Goal: Task Accomplishment & Management: Manage account settings

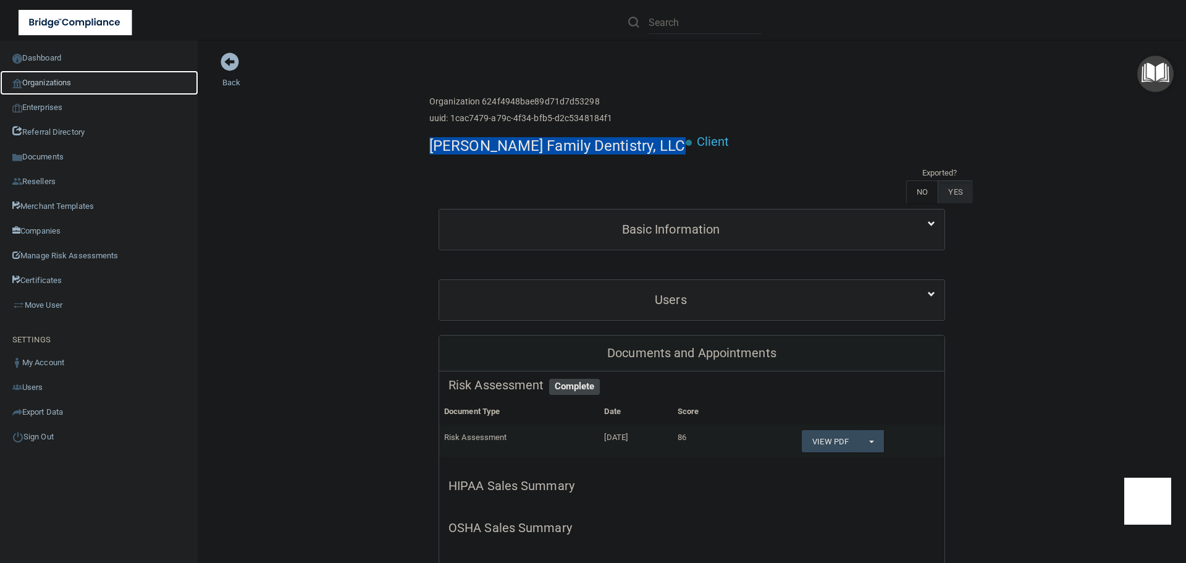
click at [58, 82] on link "Organizations" at bounding box center [99, 82] width 198 height 25
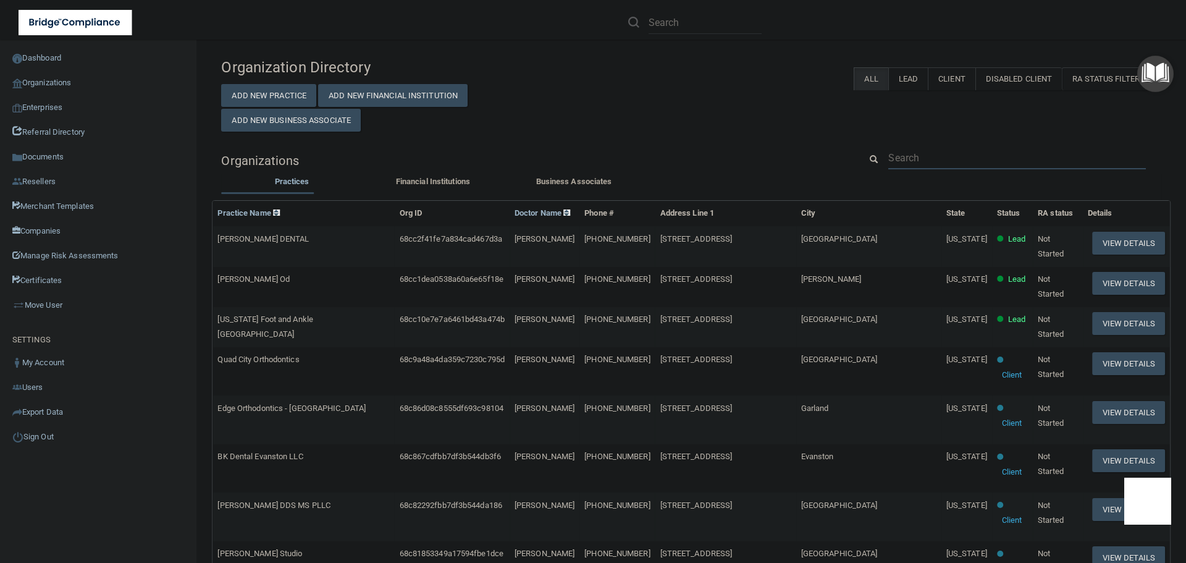
click at [908, 154] on input "text" at bounding box center [1017, 157] width 258 height 23
paste input "contact@westboroughdental.com"
type input "contact@westboroughdental.com"
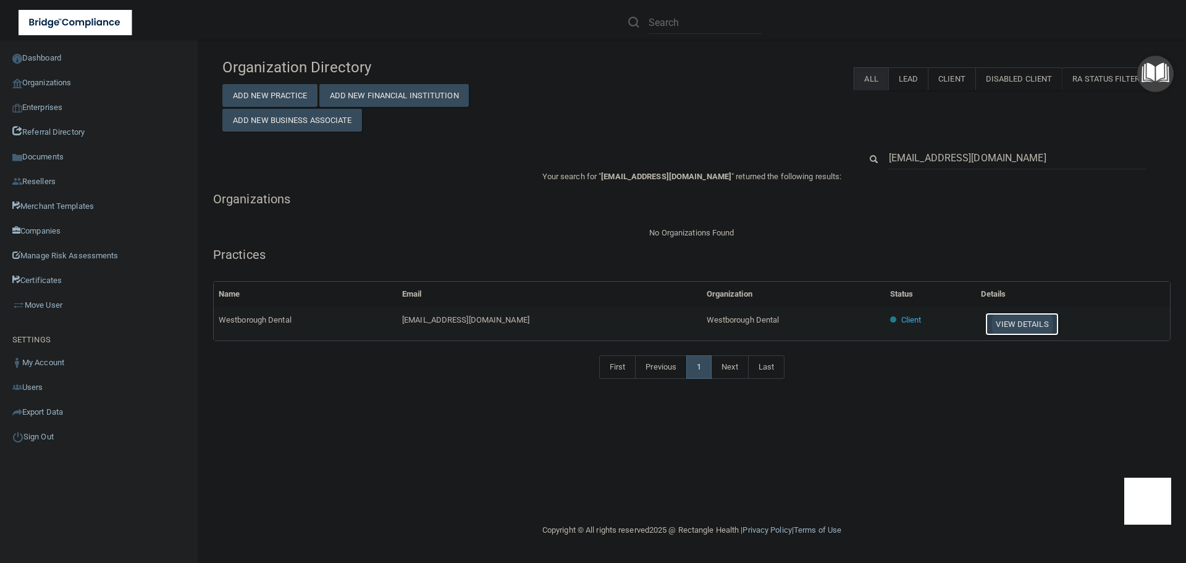
click at [1010, 325] on button "View Details" at bounding box center [1021, 324] width 73 height 23
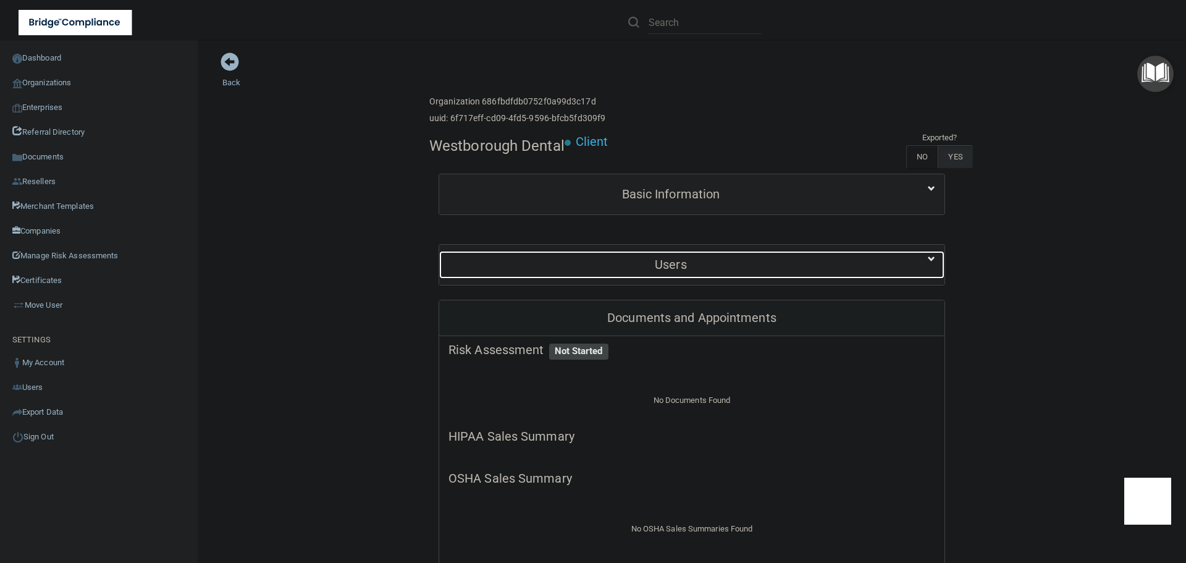
click at [702, 261] on h5 "Users" at bounding box center [670, 265] width 445 height 14
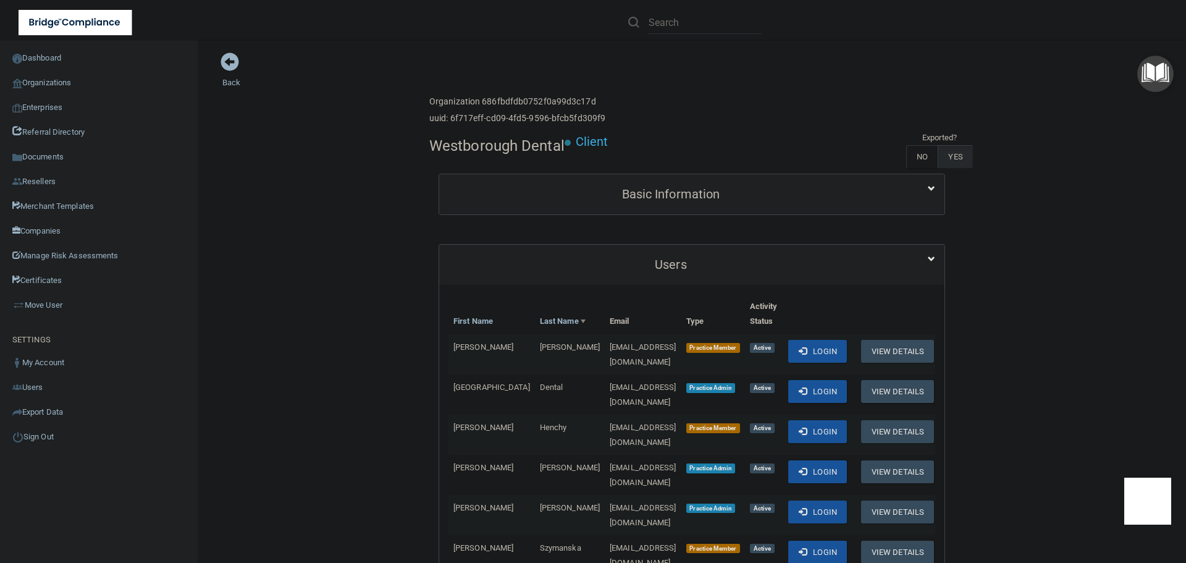
click at [458, 145] on h4 "Westborough Dental" at bounding box center [496, 146] width 135 height 16
copy div "Westborough Dental"
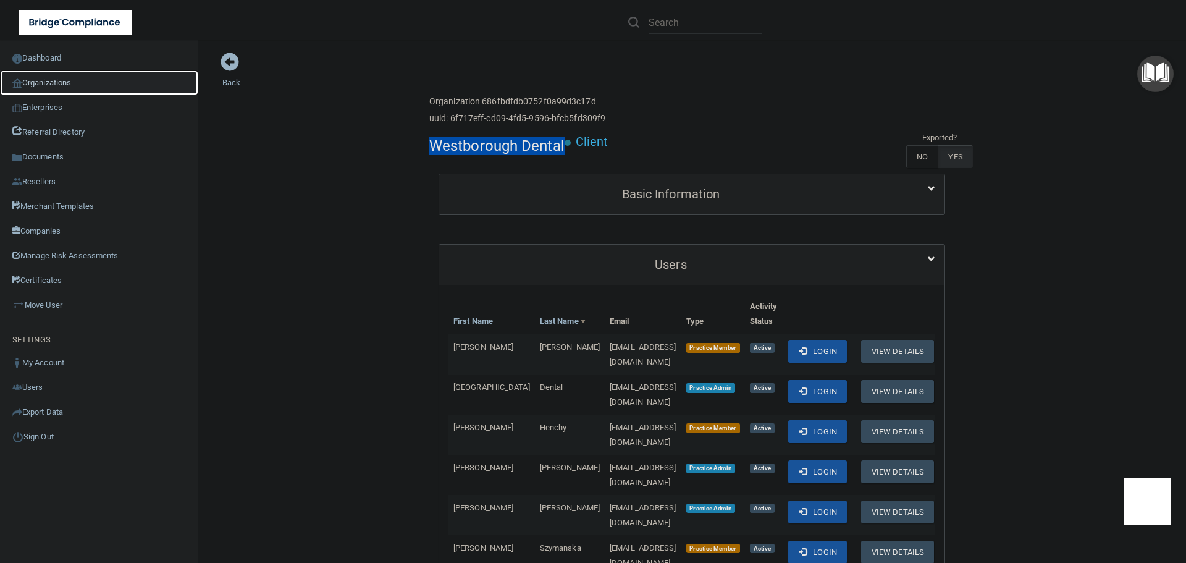
click at [84, 82] on link "Organizations" at bounding box center [99, 82] width 198 height 25
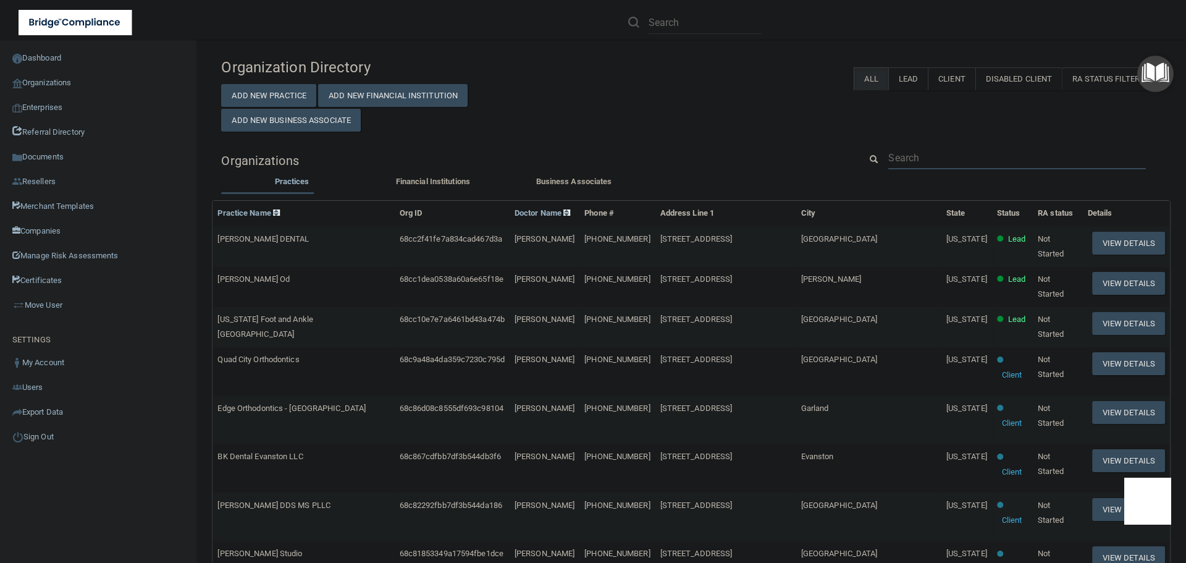
click at [942, 153] on input "text" at bounding box center [1017, 157] width 258 height 23
paste input "Modern Dental of Springfield"
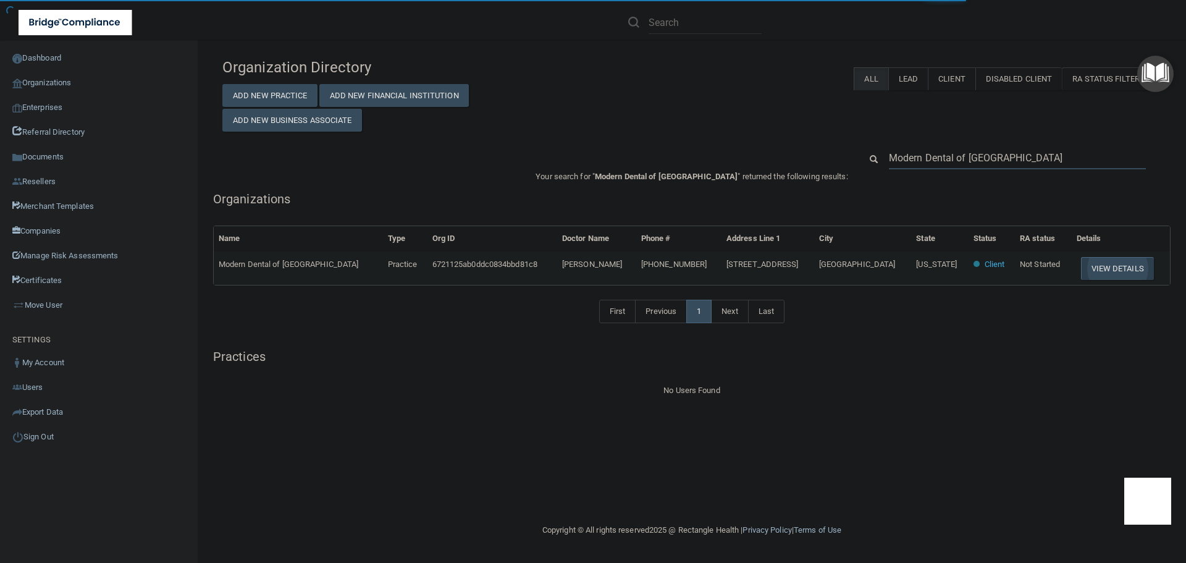
type input "Modern Dental of Springfield"
click at [1095, 270] on button "View Details" at bounding box center [1117, 268] width 73 height 23
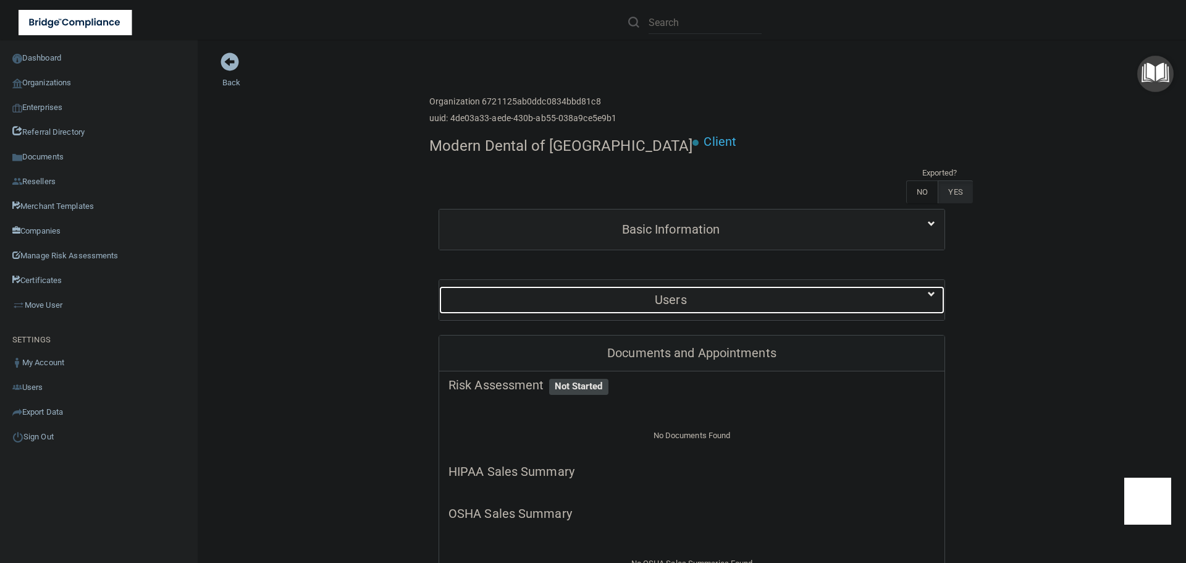
click at [662, 293] on h5 "Users" at bounding box center [670, 300] width 445 height 14
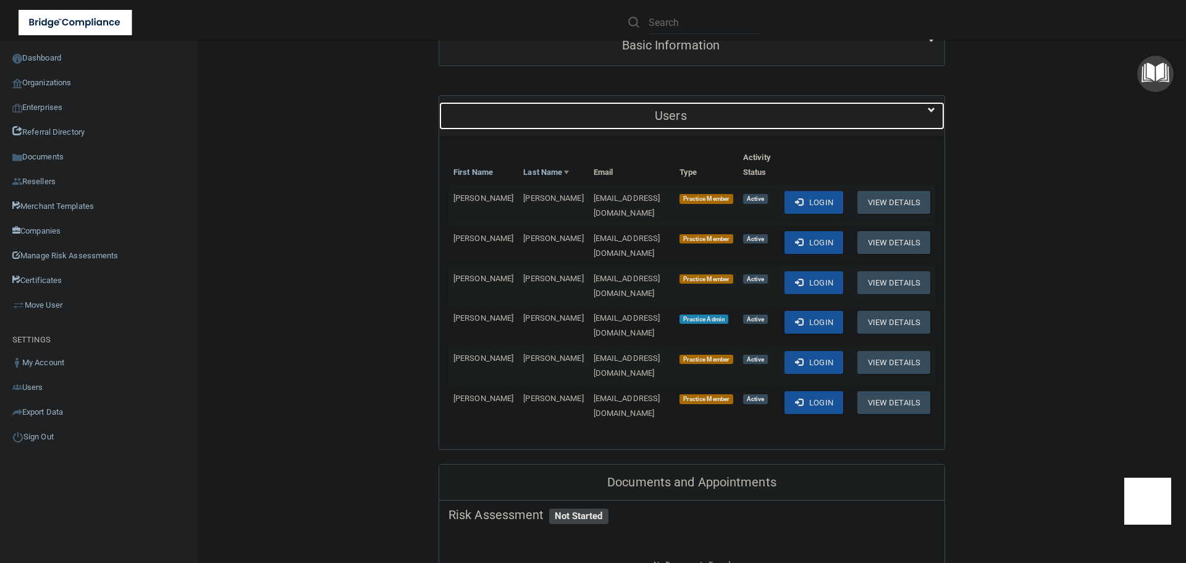
scroll to position [185, 0]
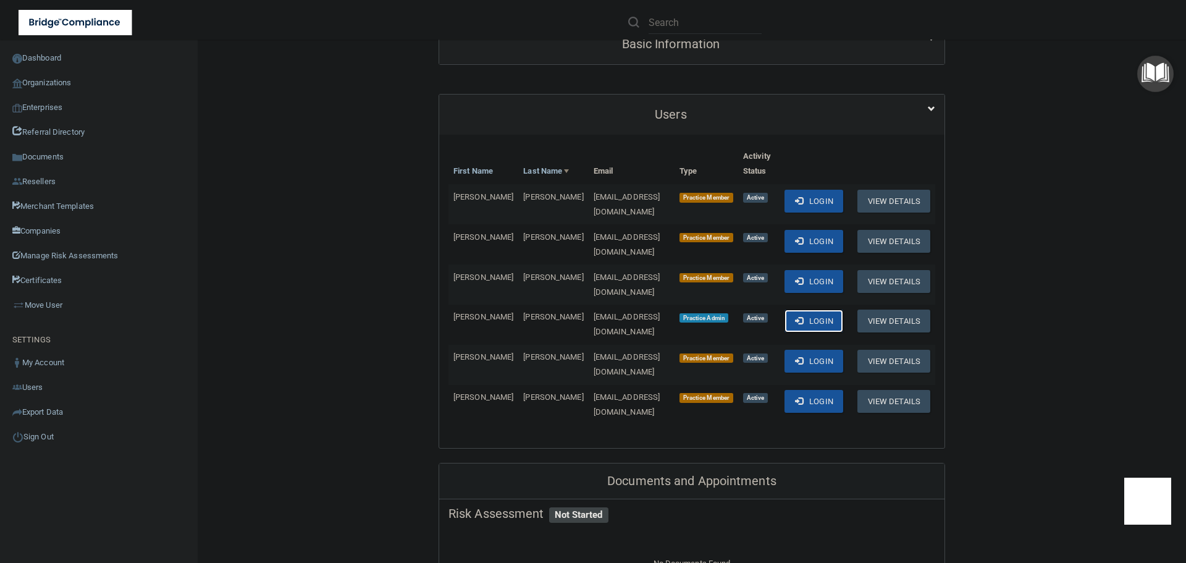
click at [800, 309] on button "Login" at bounding box center [813, 320] width 59 height 23
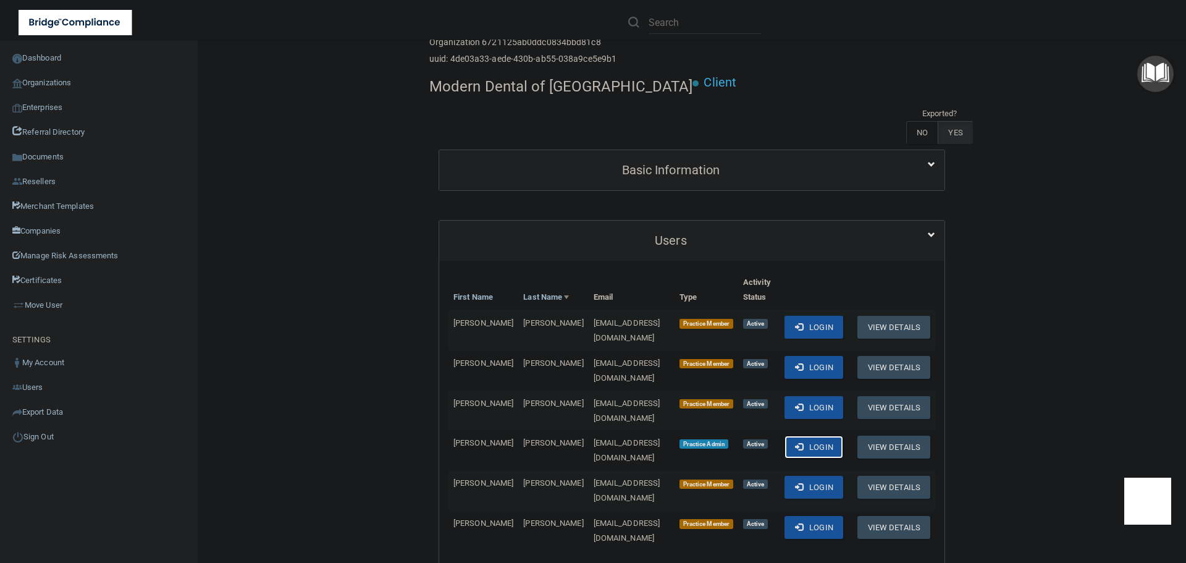
scroll to position [0, 0]
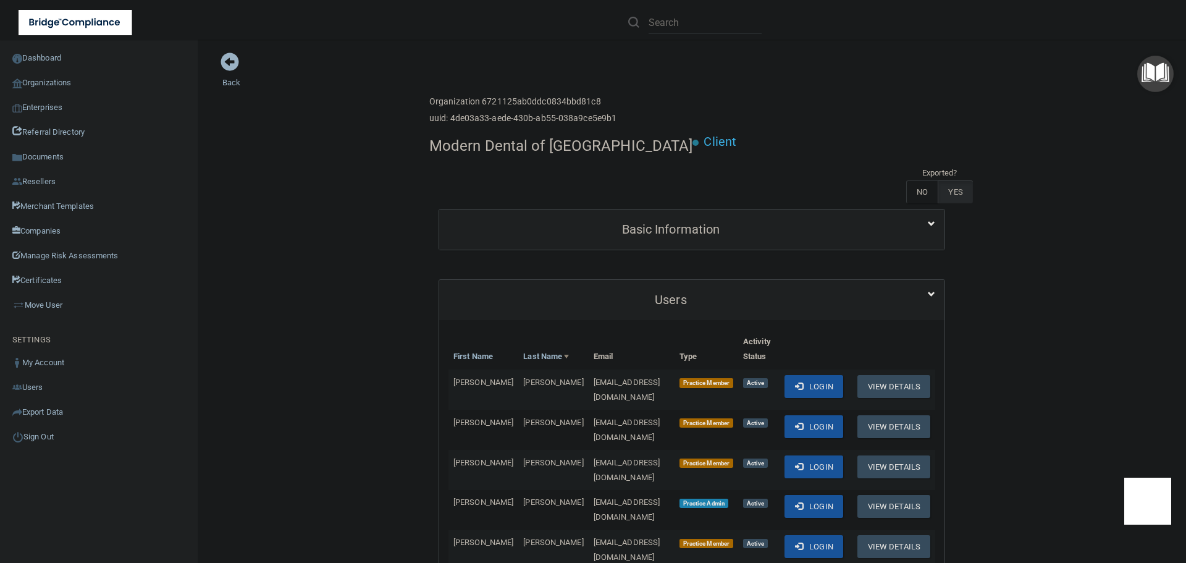
click at [612, 166] on div "Modern Dental of Springfield Client Exported? NO YES" at bounding box center [691, 169] width 525 height 78
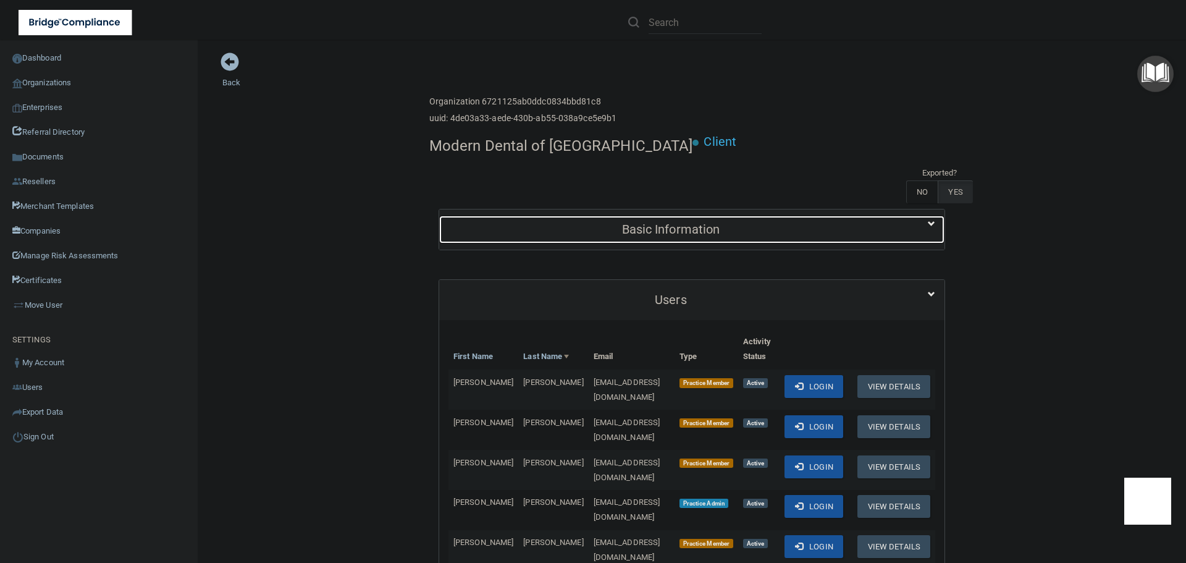
click at [611, 216] on div "Basic Information" at bounding box center [670, 230] width 463 height 28
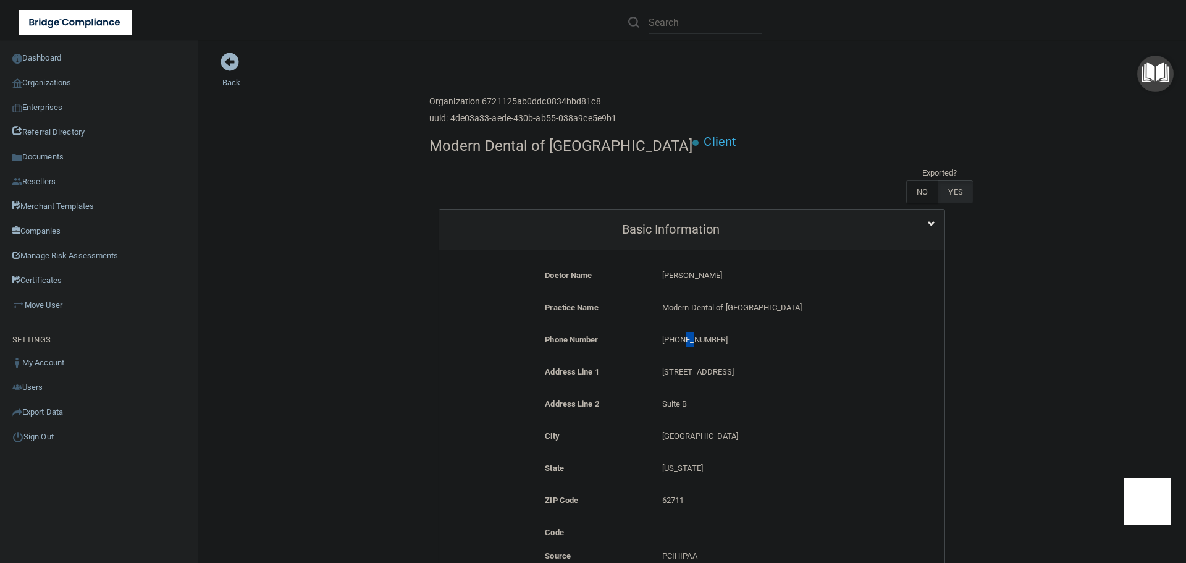
drag, startPoint x: 684, startPoint y: 299, endPoint x: 672, endPoint y: 297, distance: 12.5
drag, startPoint x: 672, startPoint y: 297, endPoint x: 656, endPoint y: 296, distance: 16.1
click at [656, 300] on div "Practice Name Modern Dental of Springfield Modern Dental of Springfield" at bounding box center [691, 316] width 487 height 32
drag, startPoint x: 719, startPoint y: 304, endPoint x: 655, endPoint y: 304, distance: 63.6
click at [655, 332] on div "(217) 698-3400 (217) 698-3400" at bounding box center [770, 343] width 234 height 23
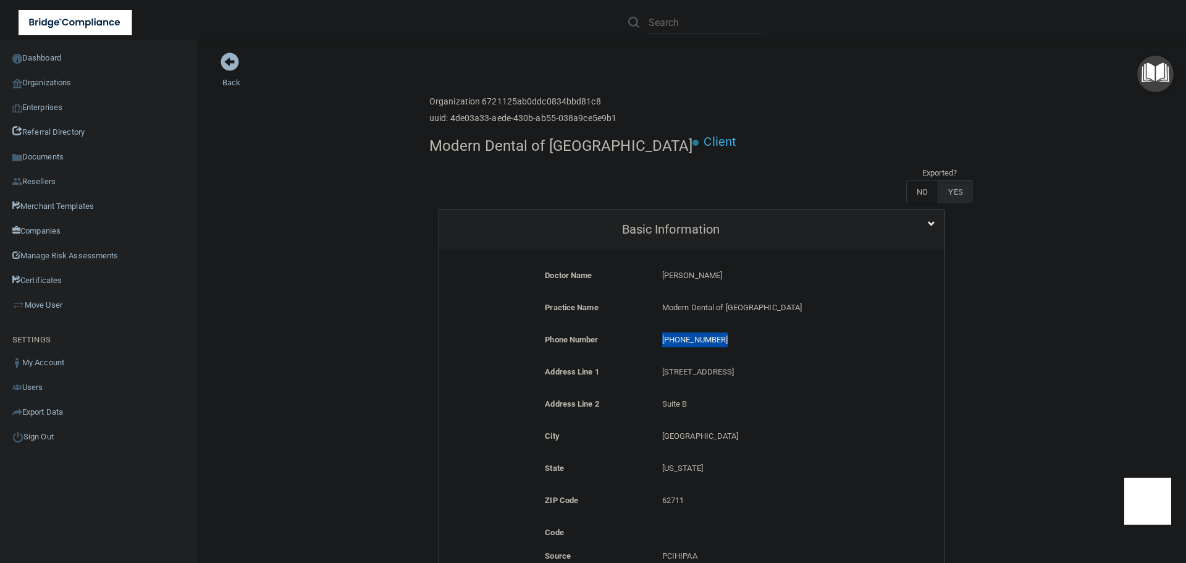
copy p "(217) 698-3400"
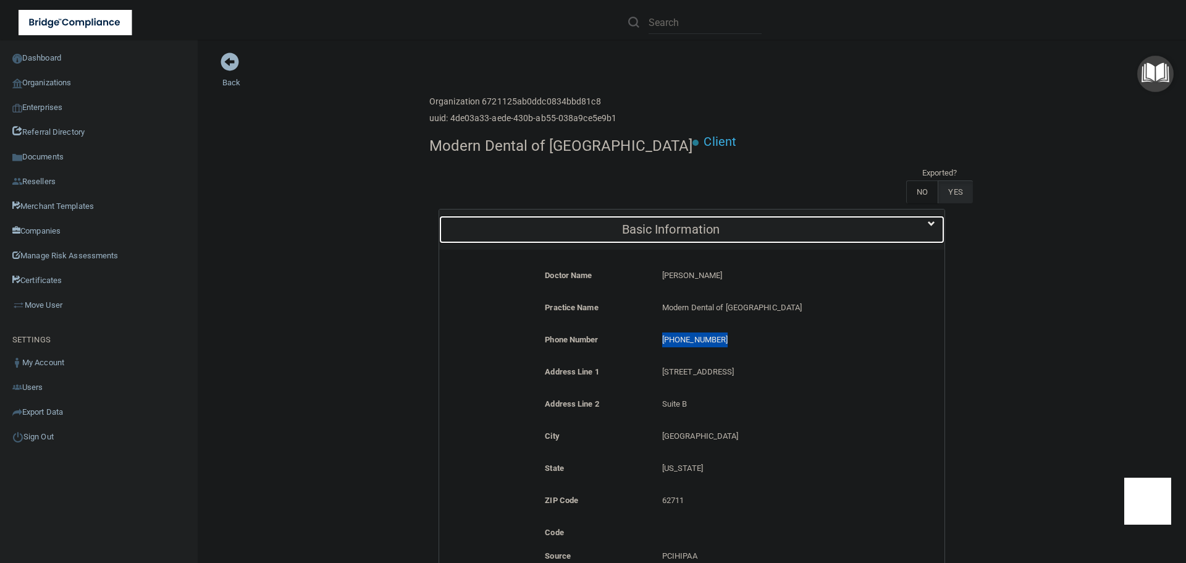
click at [623, 216] on div "Basic Information" at bounding box center [670, 230] width 463 height 28
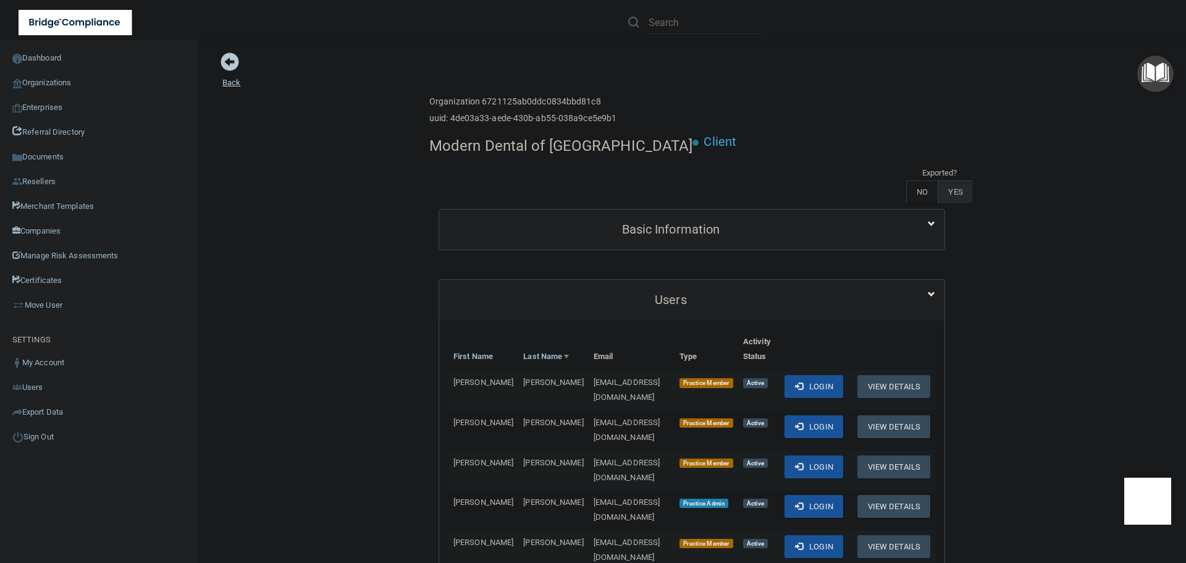
click at [233, 66] on span at bounding box center [229, 61] width 19 height 19
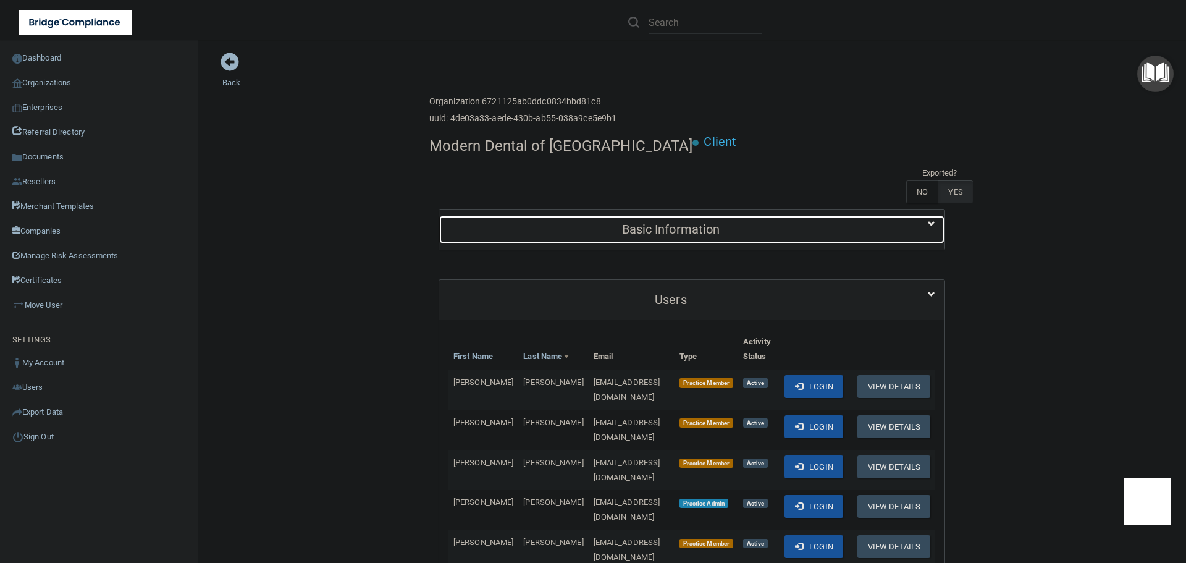
click at [554, 216] on div "Basic Information" at bounding box center [670, 230] width 463 height 28
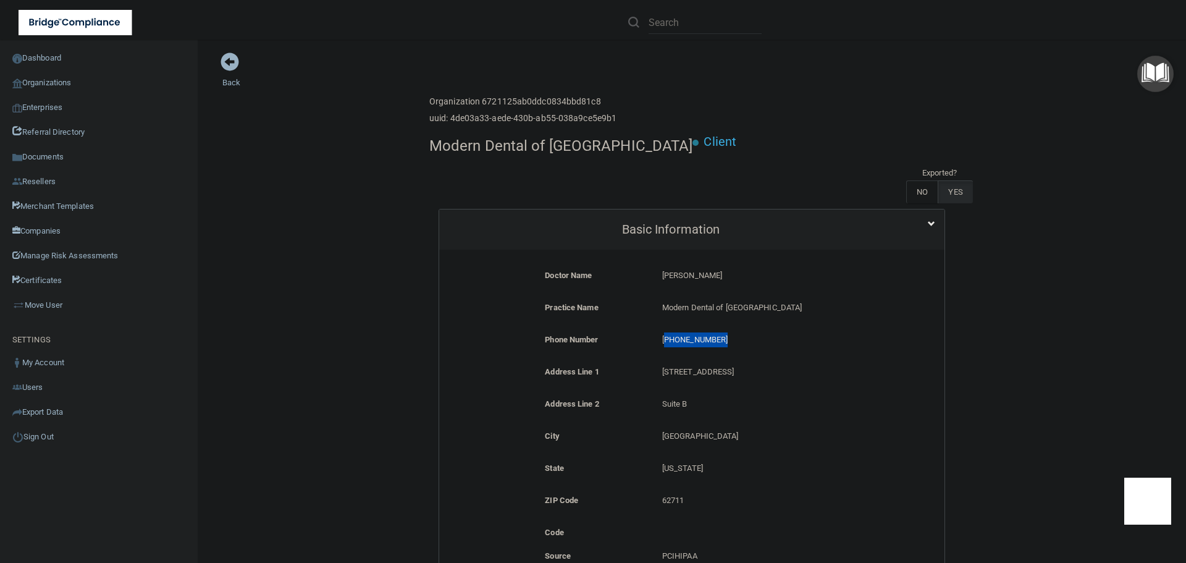
drag, startPoint x: 736, startPoint y: 302, endPoint x: 659, endPoint y: 301, distance: 76.6
click at [662, 332] on p "(217) 698-3400" at bounding box center [770, 339] width 216 height 15
copy p "217) 698-3400"
click at [57, 82] on link "Organizations" at bounding box center [99, 82] width 198 height 25
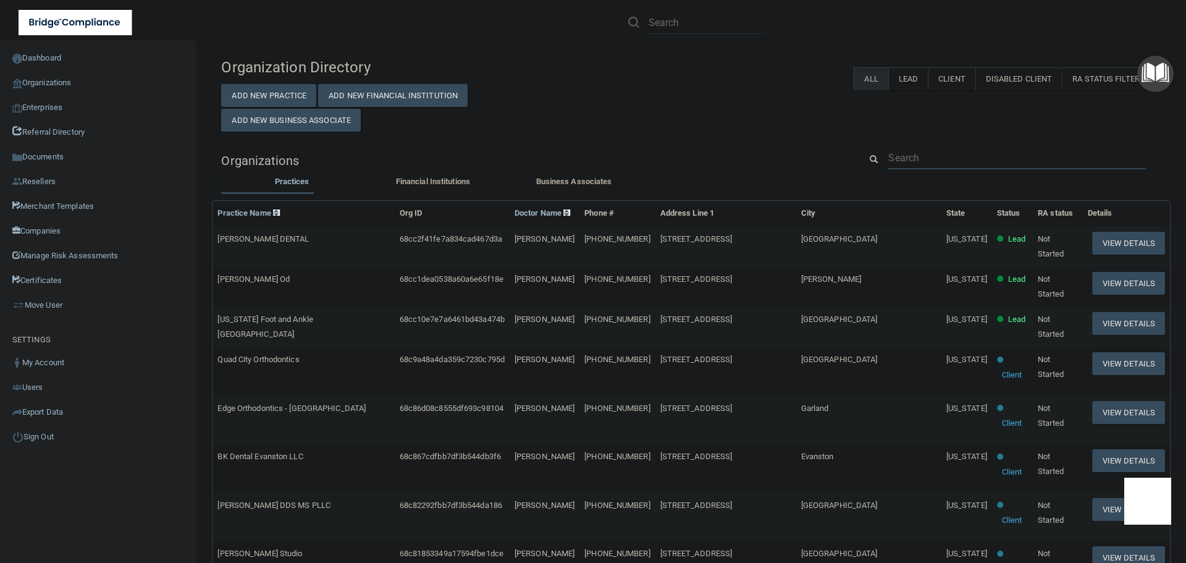
click at [935, 151] on input "text" at bounding box center [1017, 157] width 258 height 23
paste input "217) 698-3400"
type input "217) 698-3400"
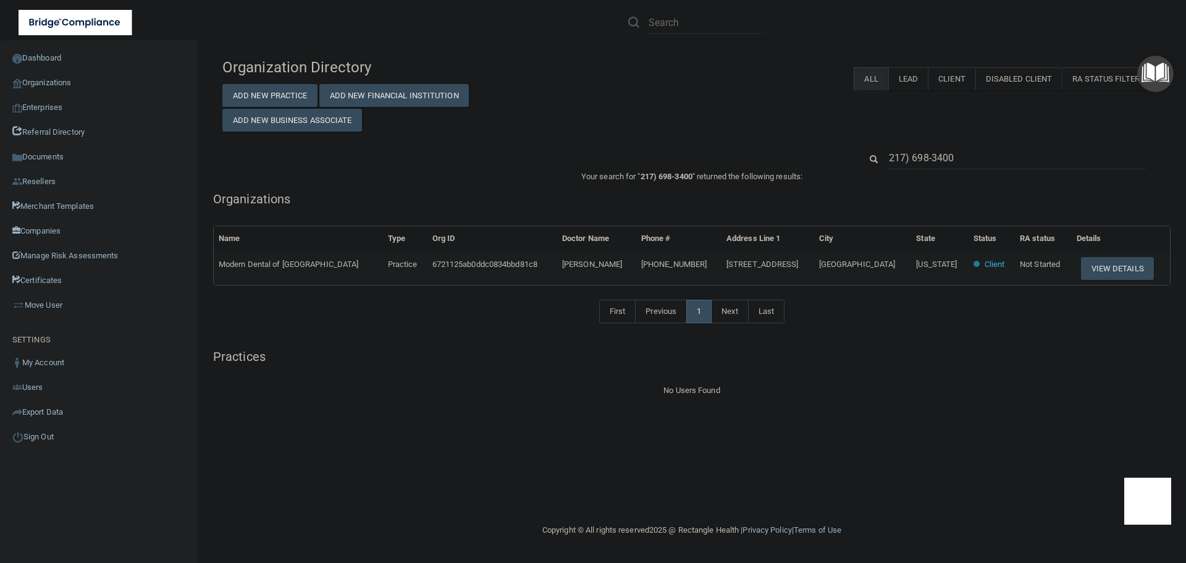
drag, startPoint x: 633, startPoint y: 261, endPoint x: 566, endPoint y: 256, distance: 66.9
click at [566, 256] on td "Dr. Brian P Hamel" at bounding box center [596, 267] width 79 height 33
copy span "Dr. Brian P Hamel"
drag, startPoint x: 1066, startPoint y: 151, endPoint x: 846, endPoint y: 171, distance: 221.4
click at [846, 171] on div "Organization Directory Add New Practice Add New Financial Institution Add New B…" at bounding box center [691, 225] width 939 height 346
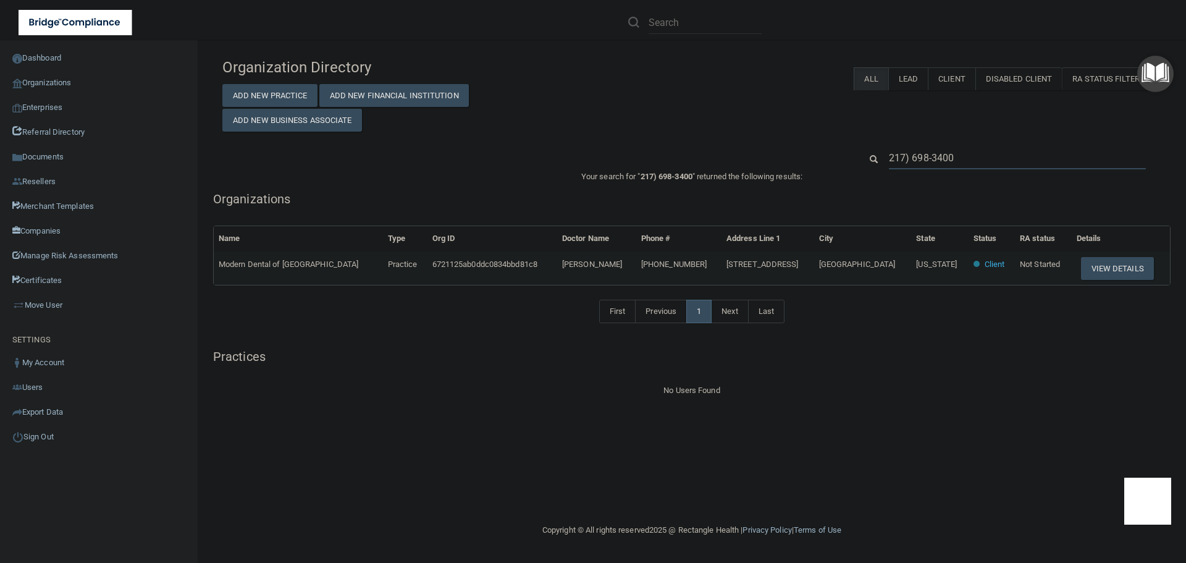
paste input "Dr. Brian P Hamel"
type input "Dr. Brian P Hamel"
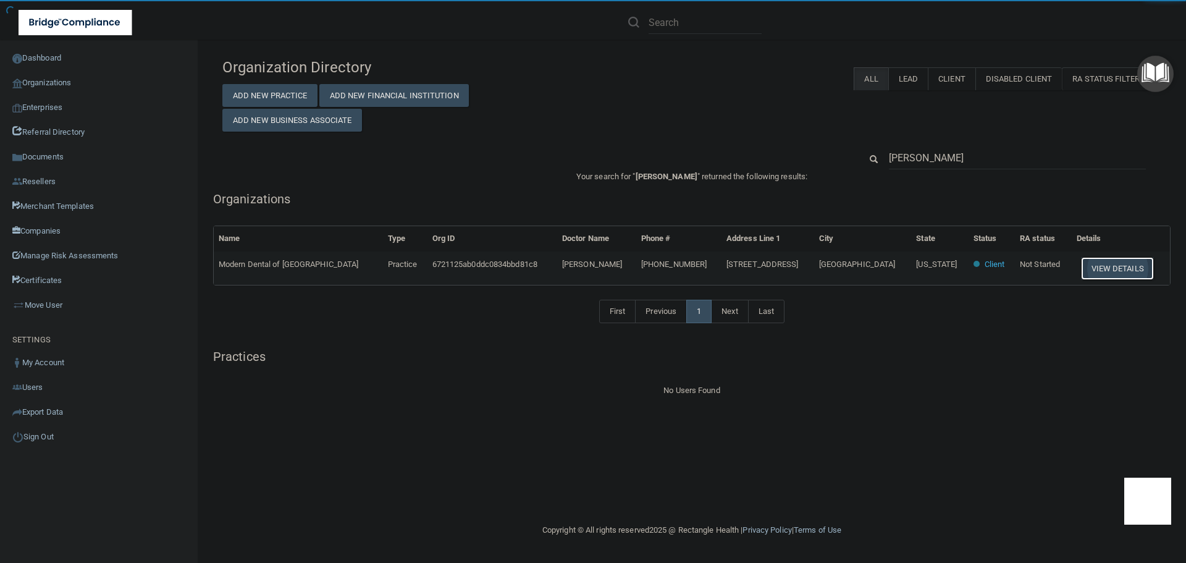
click at [1101, 272] on button "View Details" at bounding box center [1117, 268] width 73 height 23
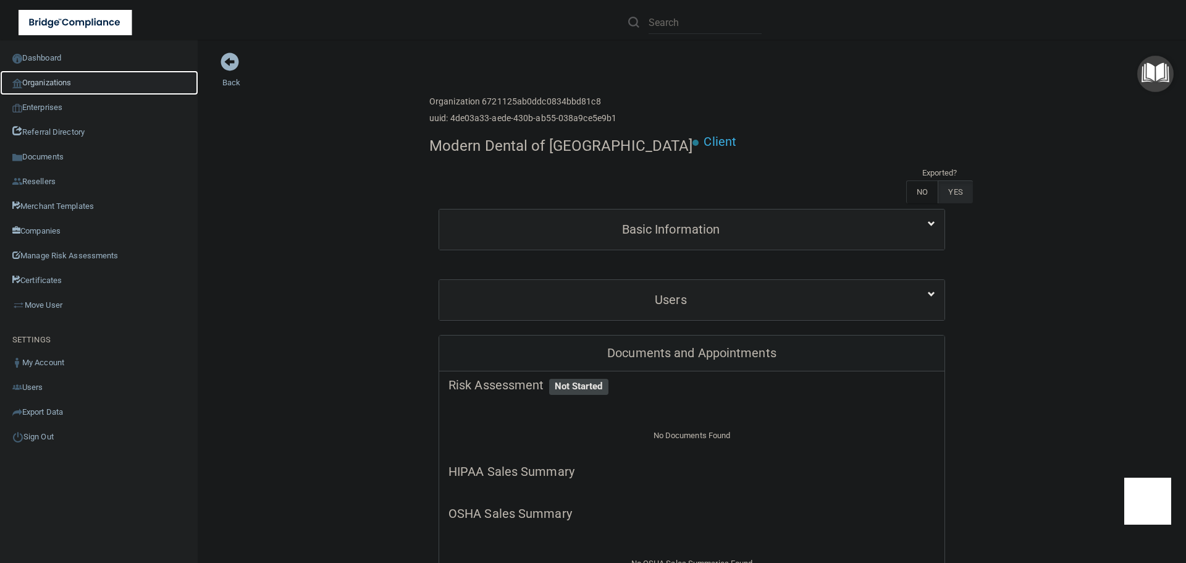
click at [78, 84] on link "Organizations" at bounding box center [99, 82] width 198 height 25
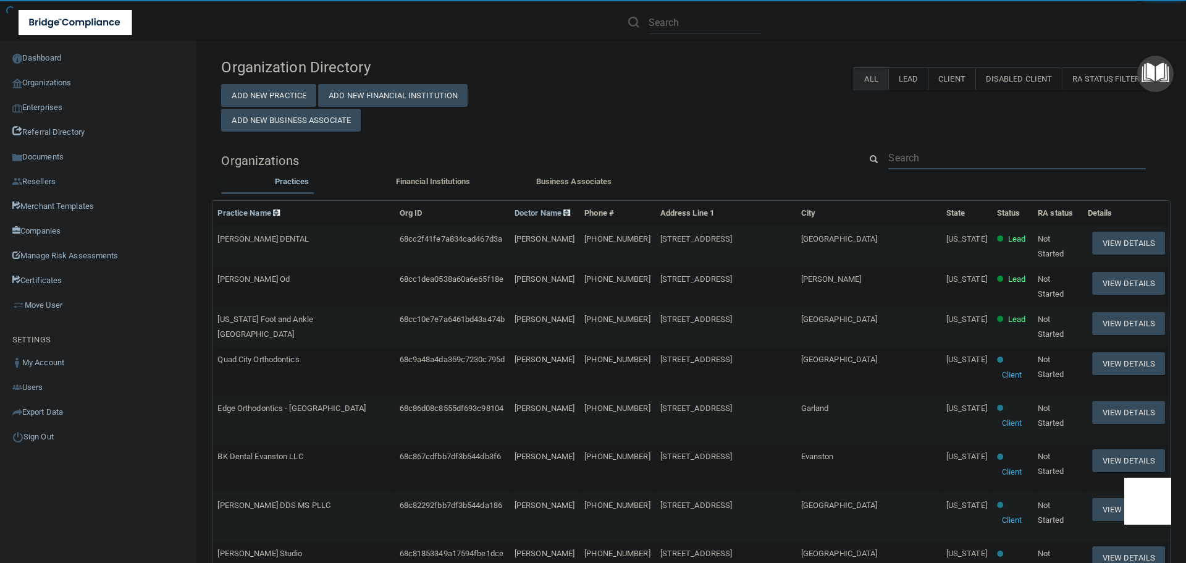
click at [907, 154] on input "text" at bounding box center [1017, 157] width 258 height 23
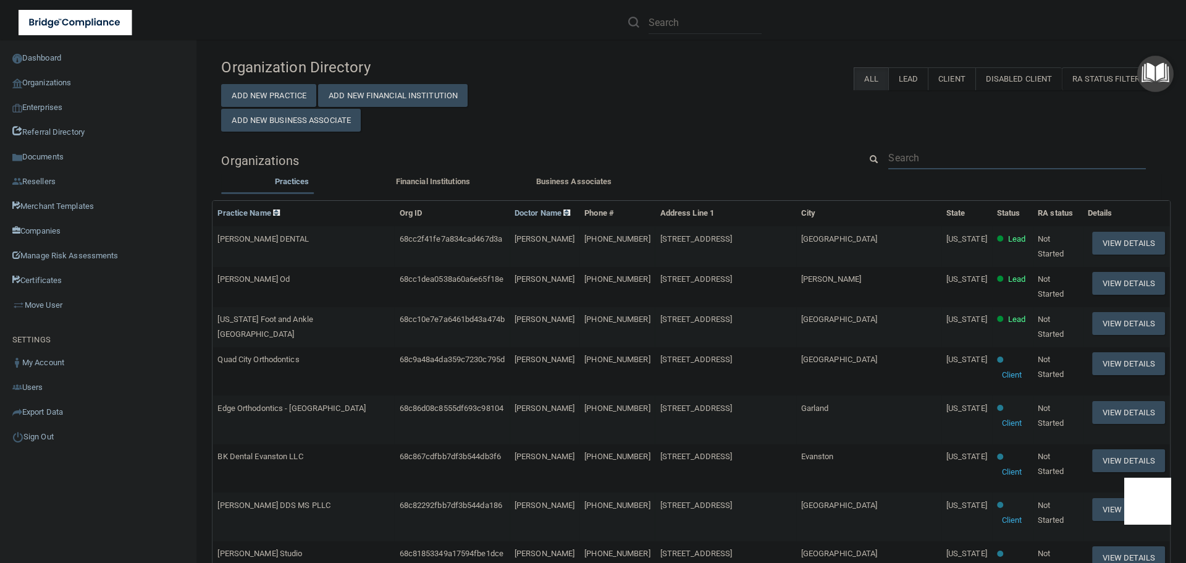
paste input "Gailey Eye Clinic"
type input "Gailey Eye Clinic"
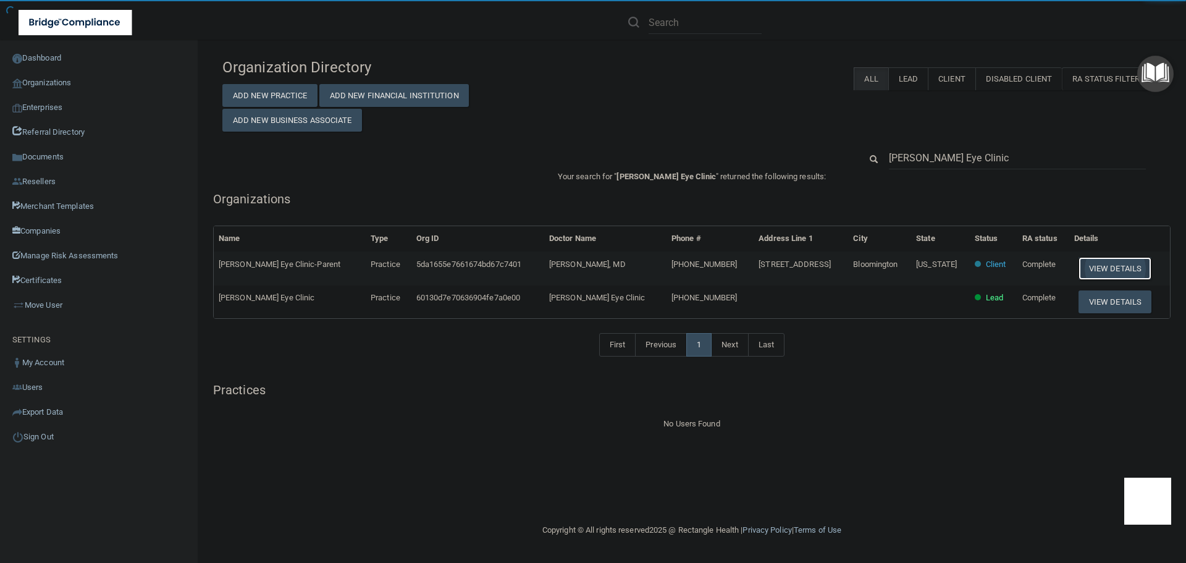
click at [1086, 258] on button "View Details" at bounding box center [1114, 268] width 73 height 23
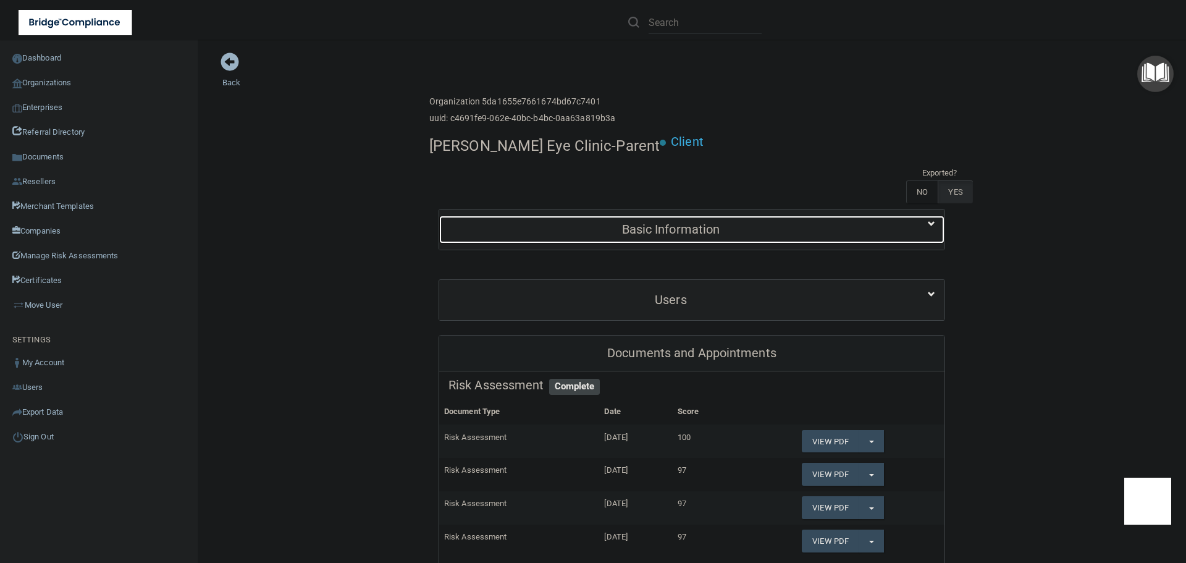
click at [517, 222] on h5 "Basic Information" at bounding box center [670, 229] width 445 height 14
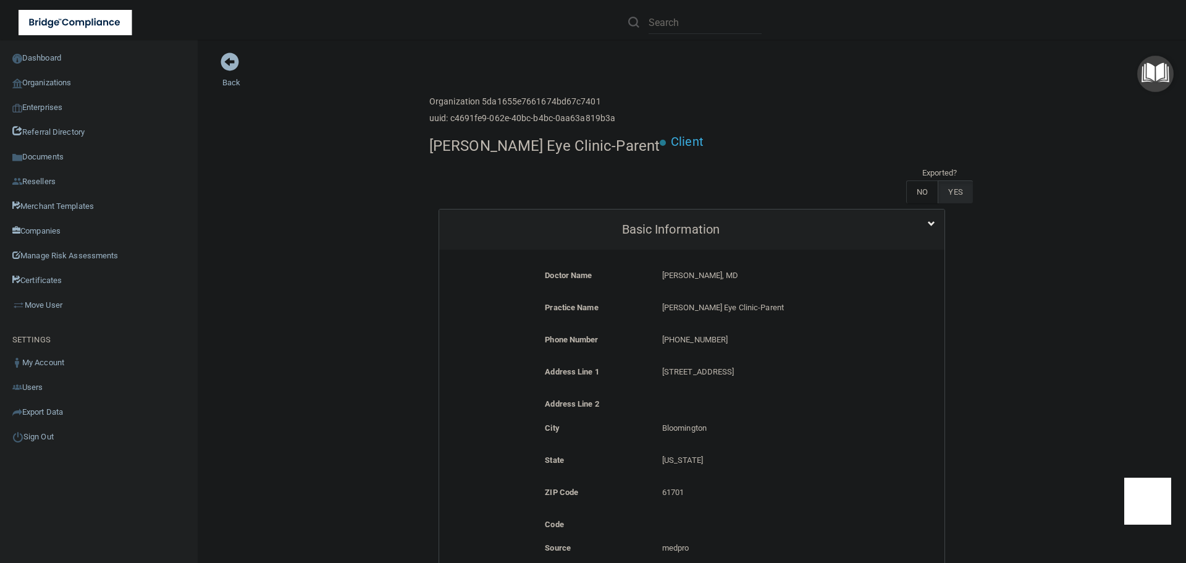
click at [517, 143] on h4 "Gailey Eye Clinic-Parent" at bounding box center [544, 146] width 230 height 16
copy div "Gailey Eye Clinic-Parent"
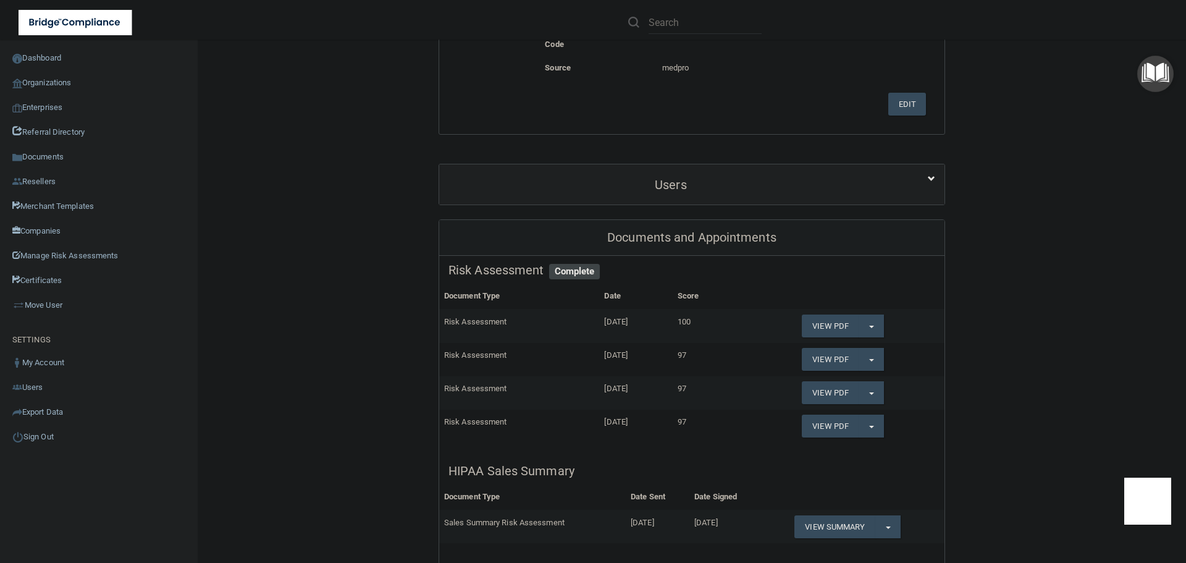
scroll to position [494, 0]
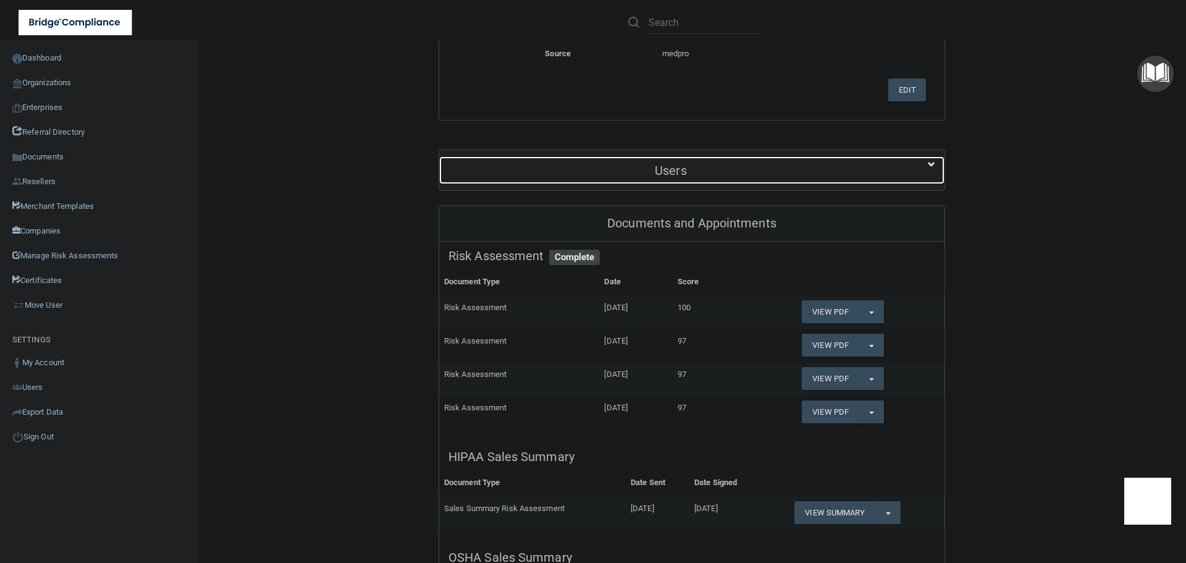
click at [682, 164] on h5 "Users" at bounding box center [670, 171] width 445 height 14
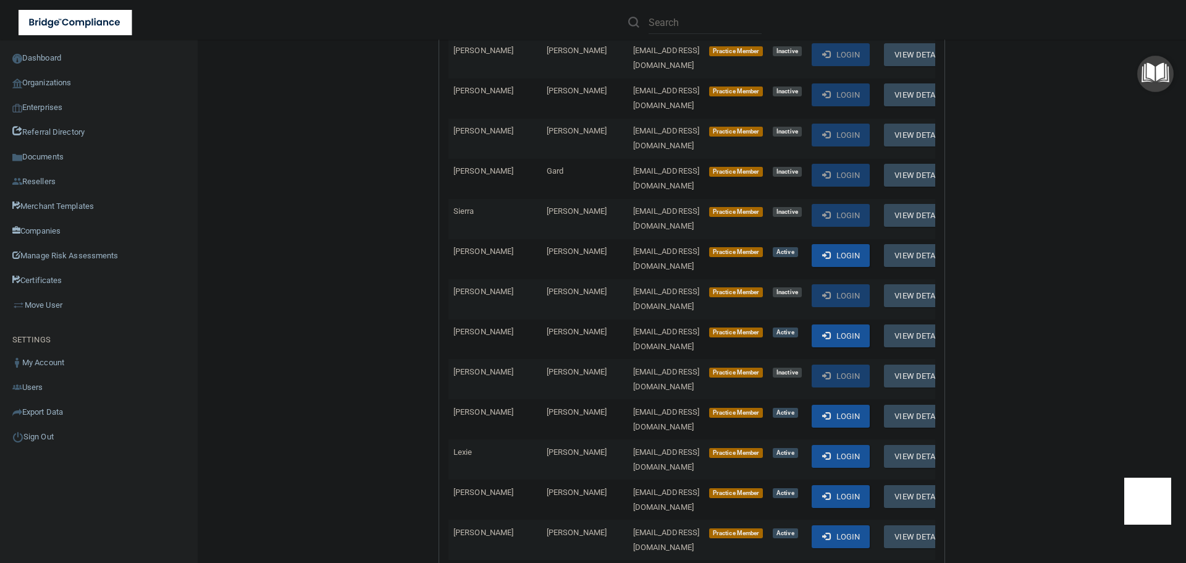
scroll to position [6053, 0]
click at [45, 83] on link "Organizations" at bounding box center [99, 82] width 198 height 25
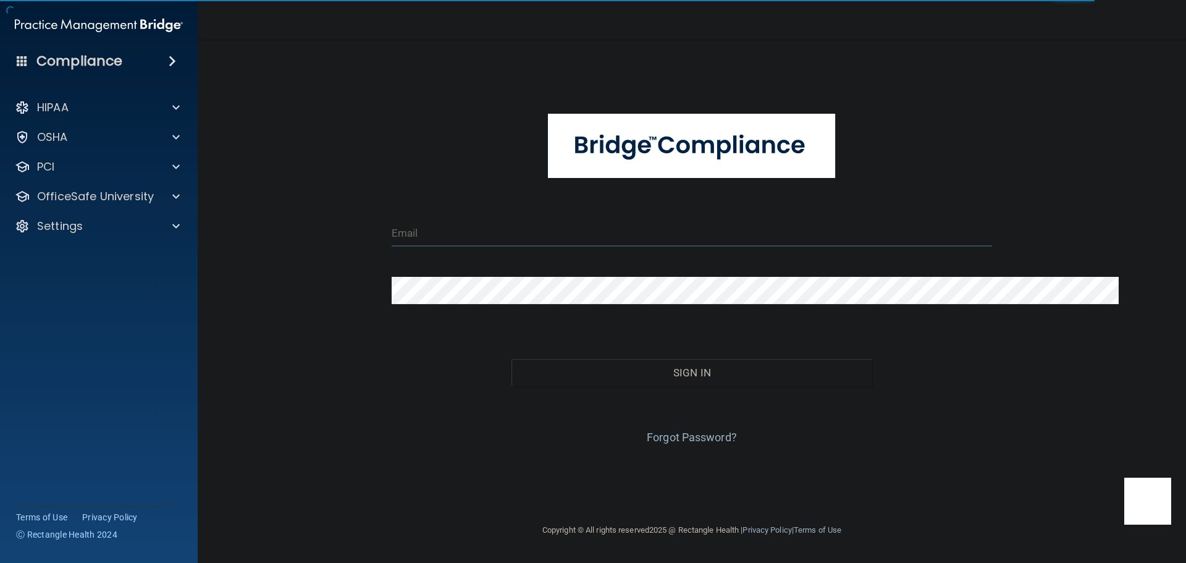
type input "[EMAIL_ADDRESS][DOMAIN_NAME]"
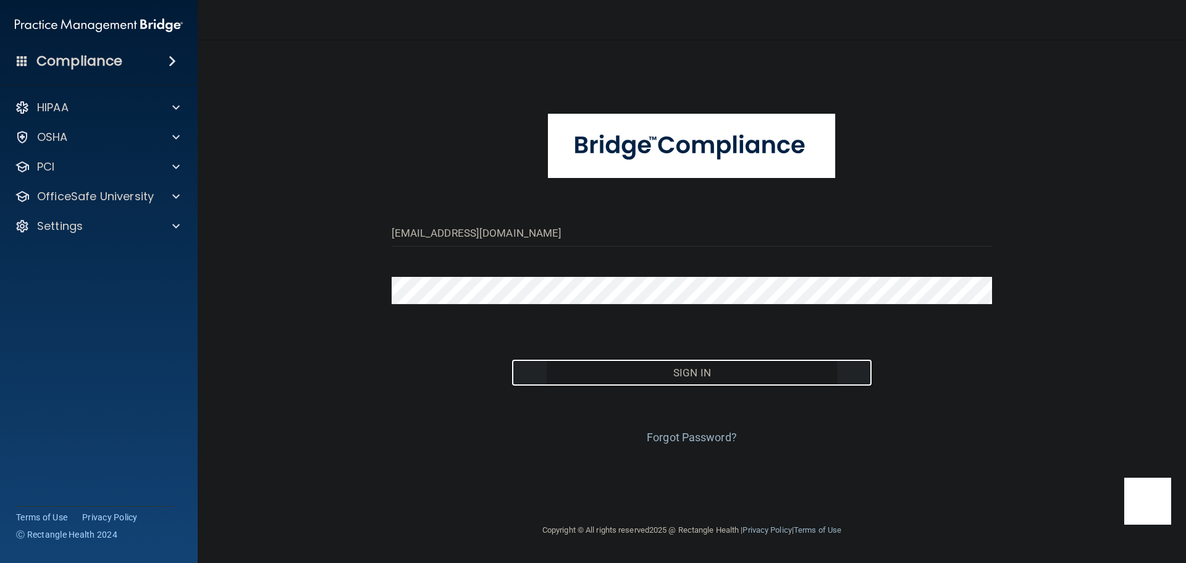
click at [561, 362] on button "Sign In" at bounding box center [691, 372] width 361 height 27
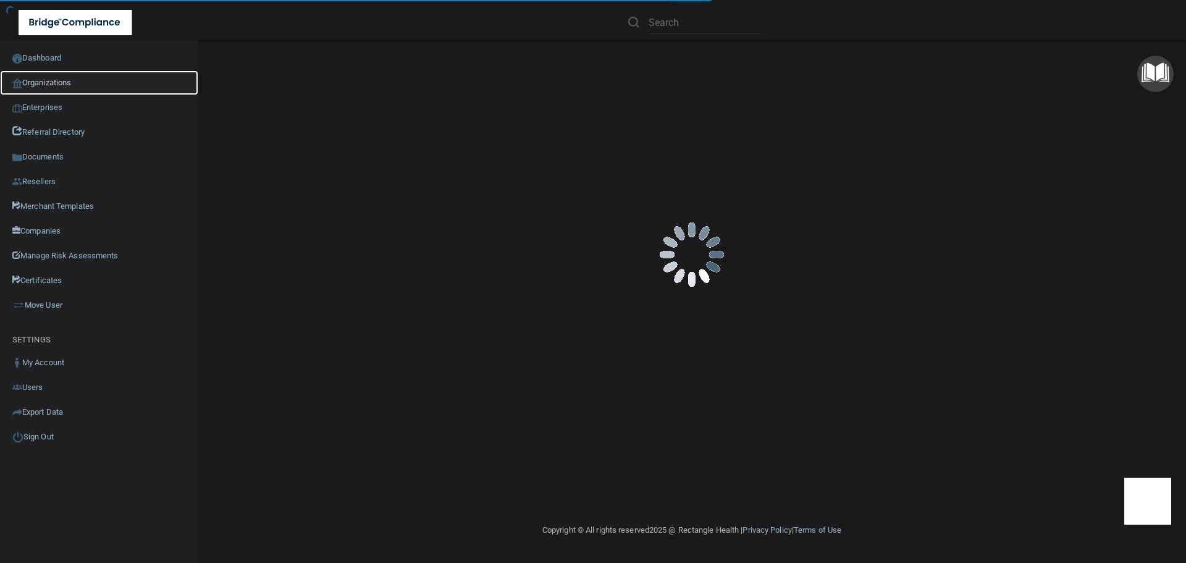
click at [69, 78] on link "Organizations" at bounding box center [99, 82] width 198 height 25
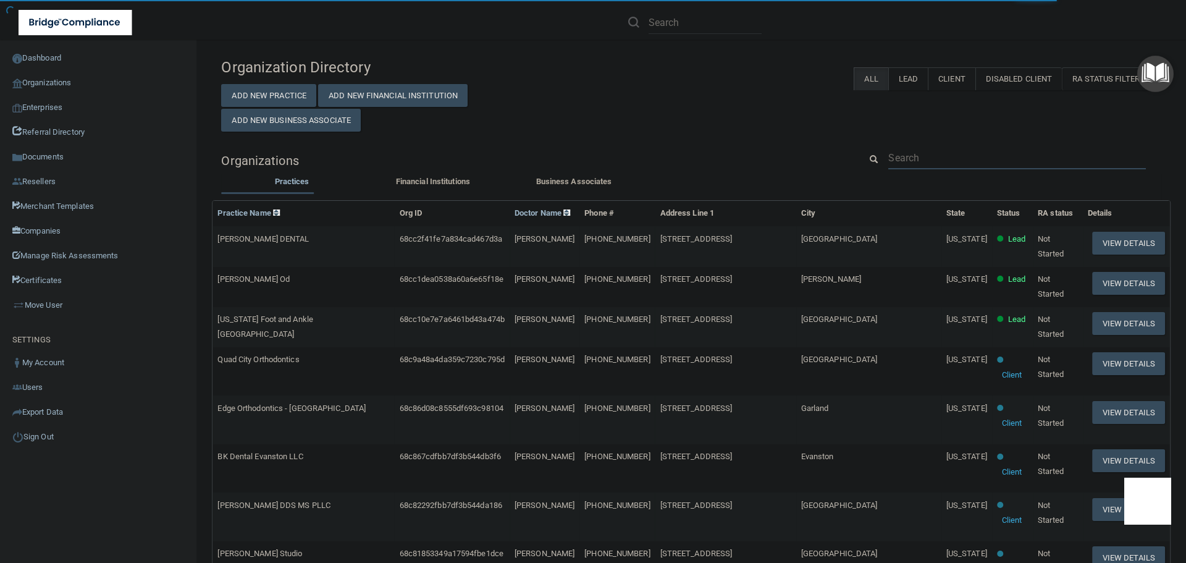
click at [921, 155] on input "text" at bounding box center [1017, 157] width 258 height 23
paste input "[EMAIL_ADDRESS][DOMAIN_NAME]"
type input "[EMAIL_ADDRESS][DOMAIN_NAME]"
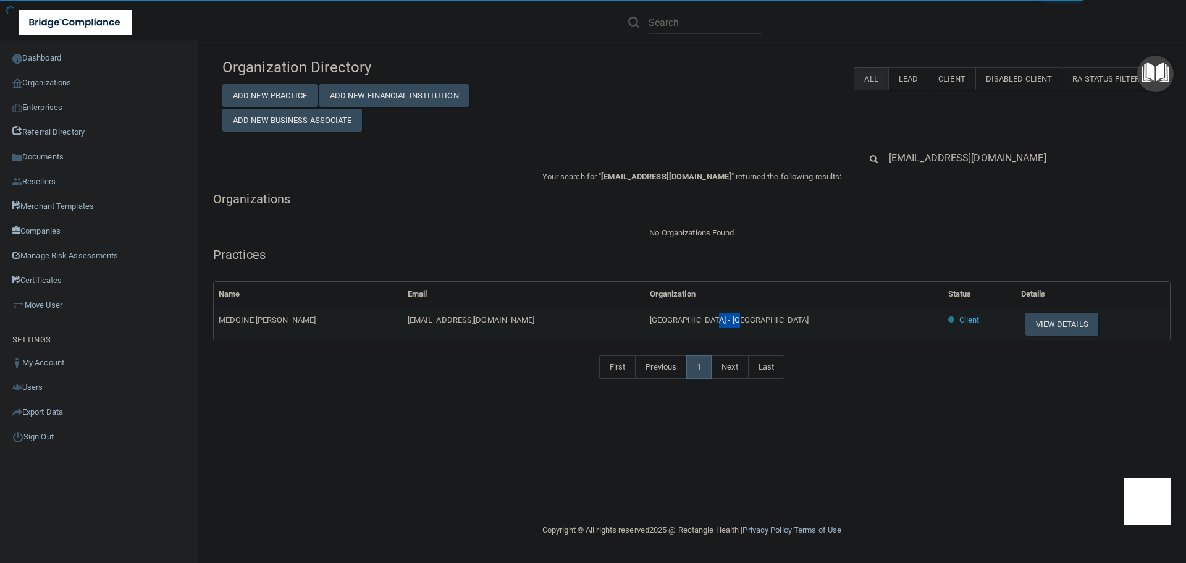
click at [762, 319] on span "[GEOGRAPHIC_DATA] - [GEOGRAPHIC_DATA]" at bounding box center [729, 319] width 159 height 9
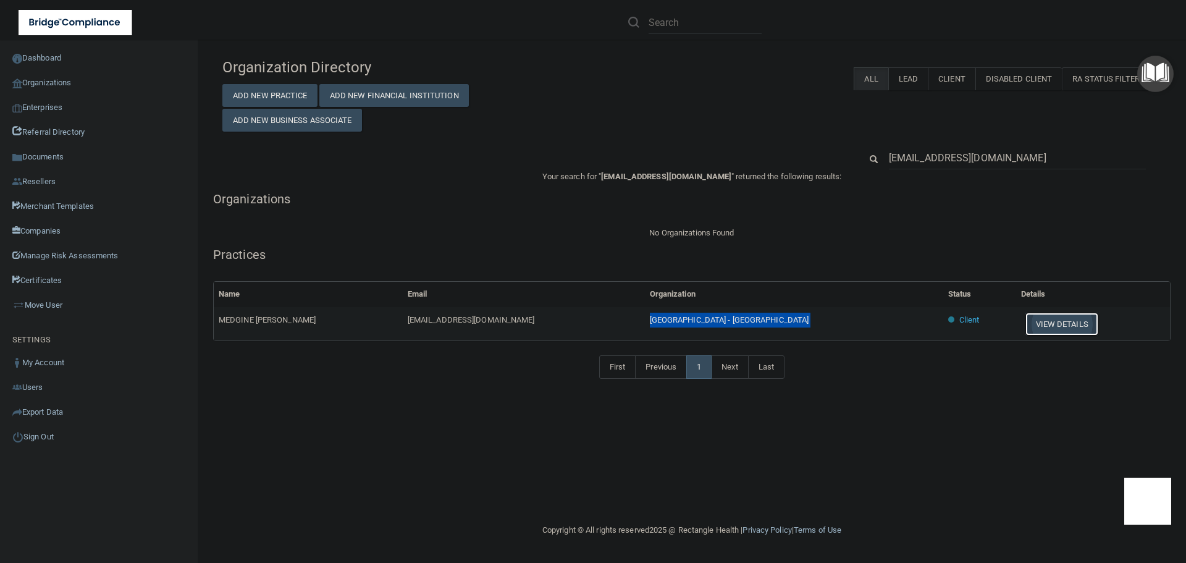
click at [1044, 322] on button "View Details" at bounding box center [1061, 324] width 73 height 23
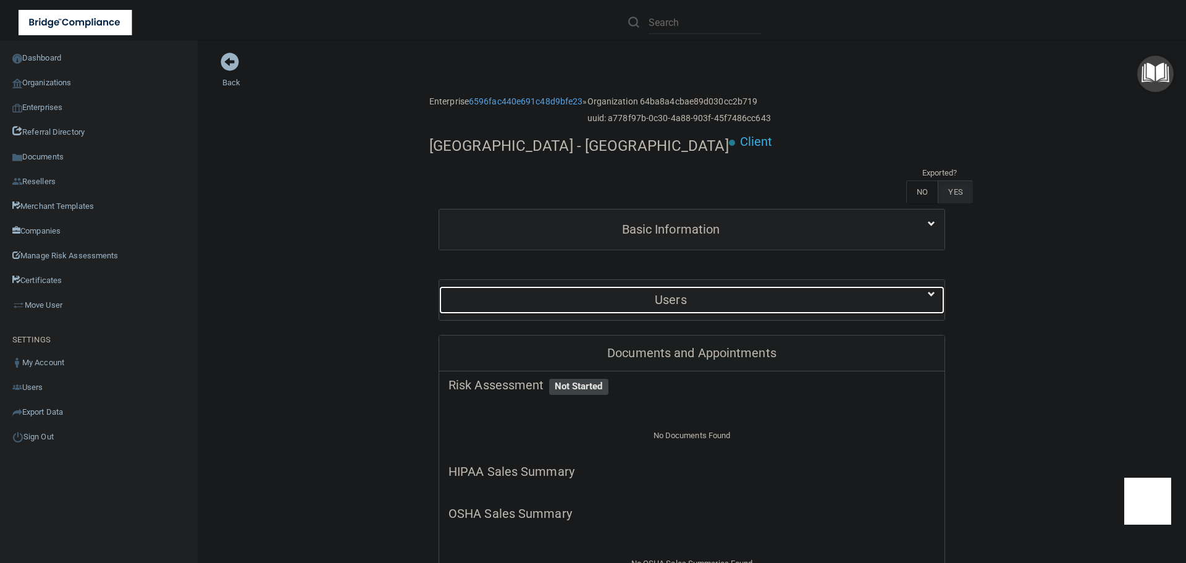
click at [729, 303] on h5 "Users" at bounding box center [670, 300] width 445 height 14
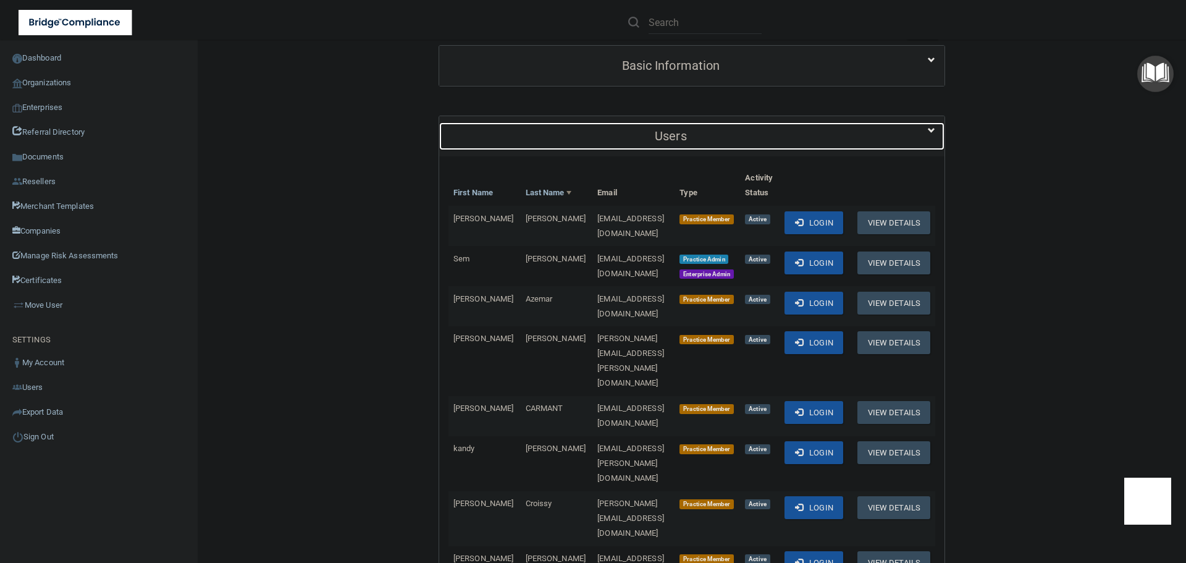
scroll to position [185, 0]
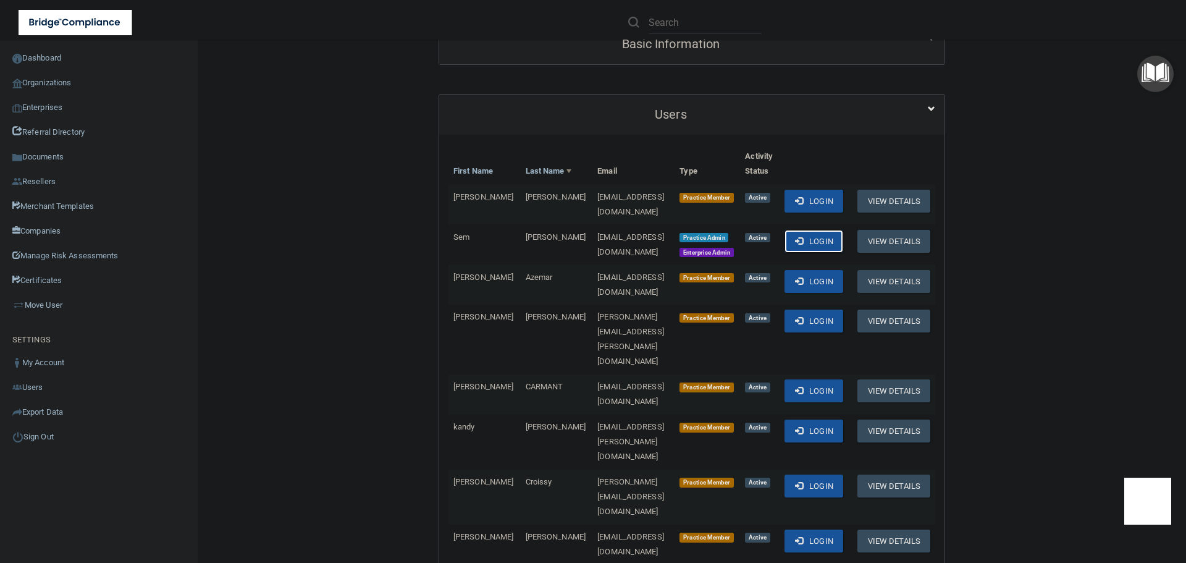
click at [803, 237] on span at bounding box center [799, 241] width 8 height 8
click at [69, 76] on link "Organizations" at bounding box center [99, 82] width 198 height 25
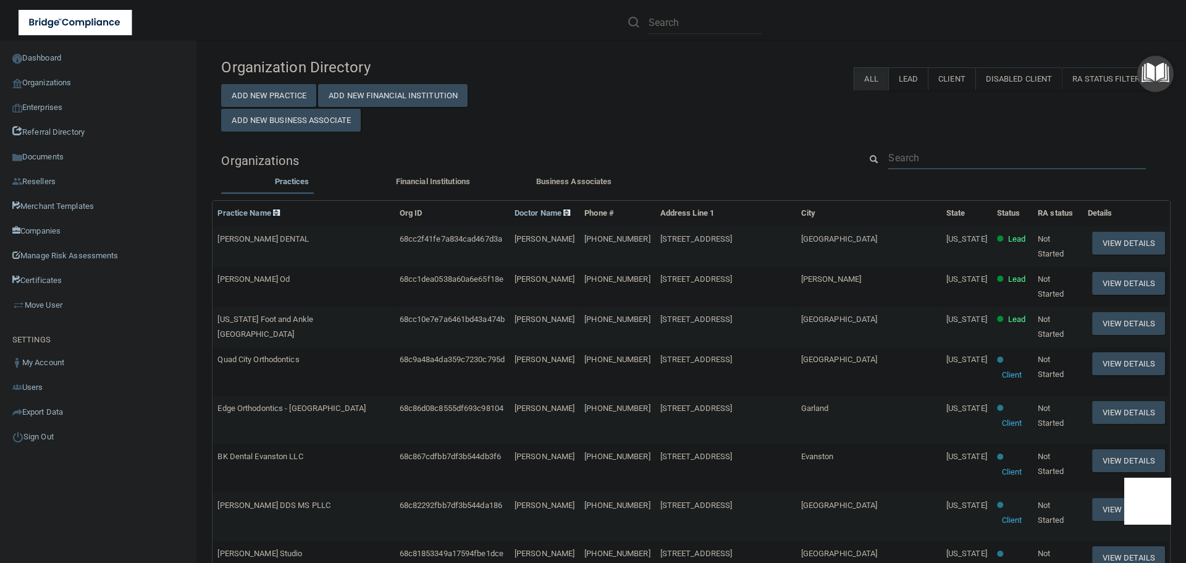
click at [934, 150] on input "text" at bounding box center [1017, 157] width 258 height 23
paste input "John P Lundgren DDS PA"
type input "John P Lundgren DDS PA"
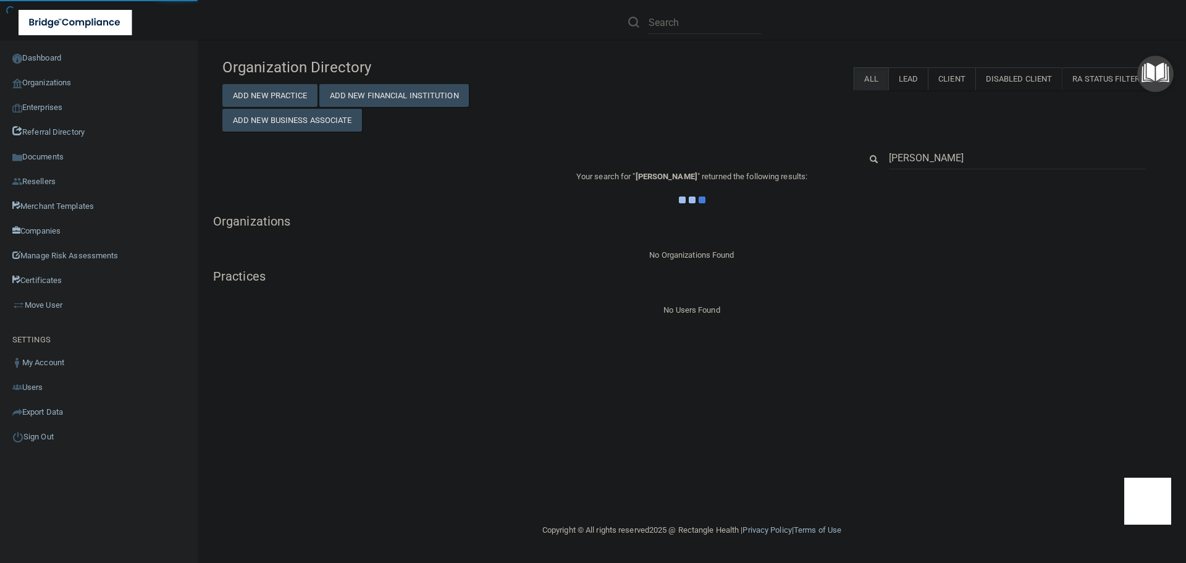
type input "John P Lundgren"
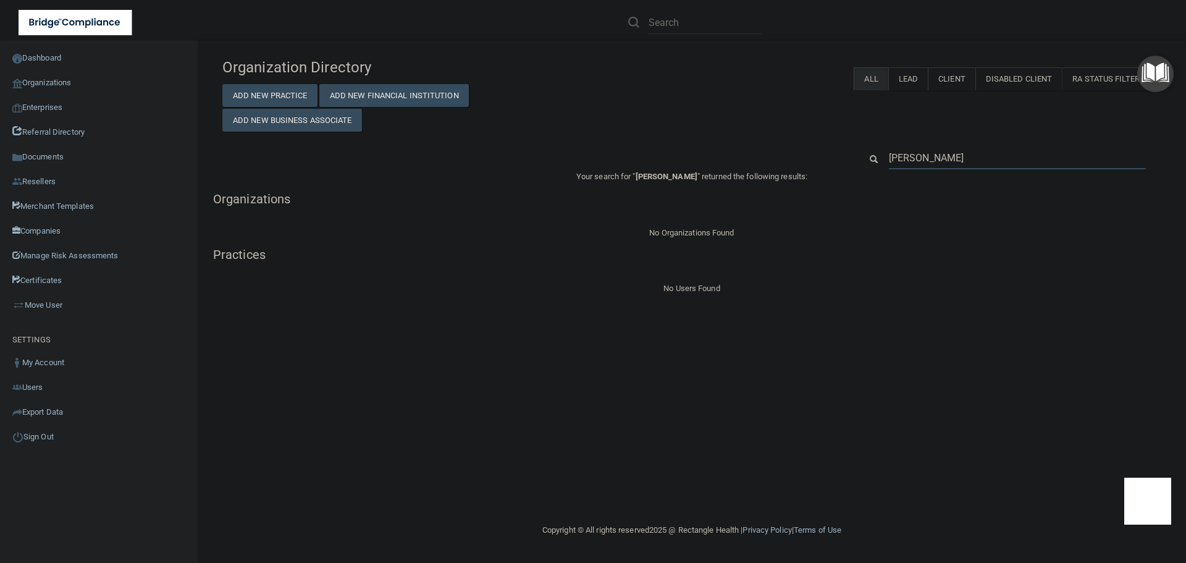
click at [938, 158] on input "John P Lundgren" at bounding box center [1017, 157] width 257 height 23
paste input "(904) 517-5090"
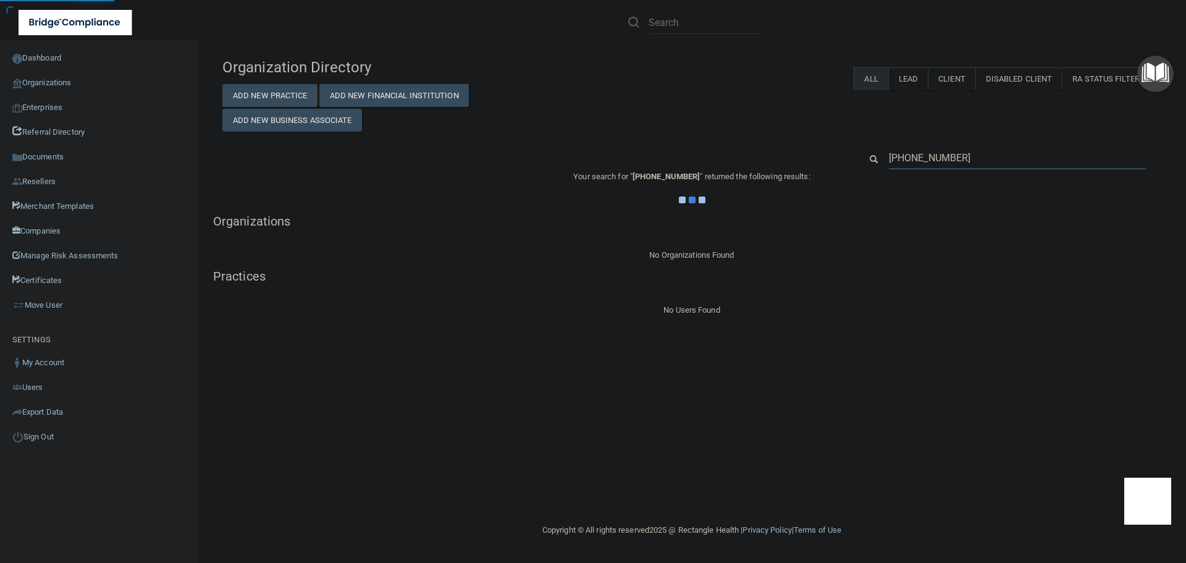
type input "(904) 517-5090"
click at [642, 136] on div "Organization Directory Add New Practice Add New Financial Institution Add New B…" at bounding box center [691, 185] width 939 height 266
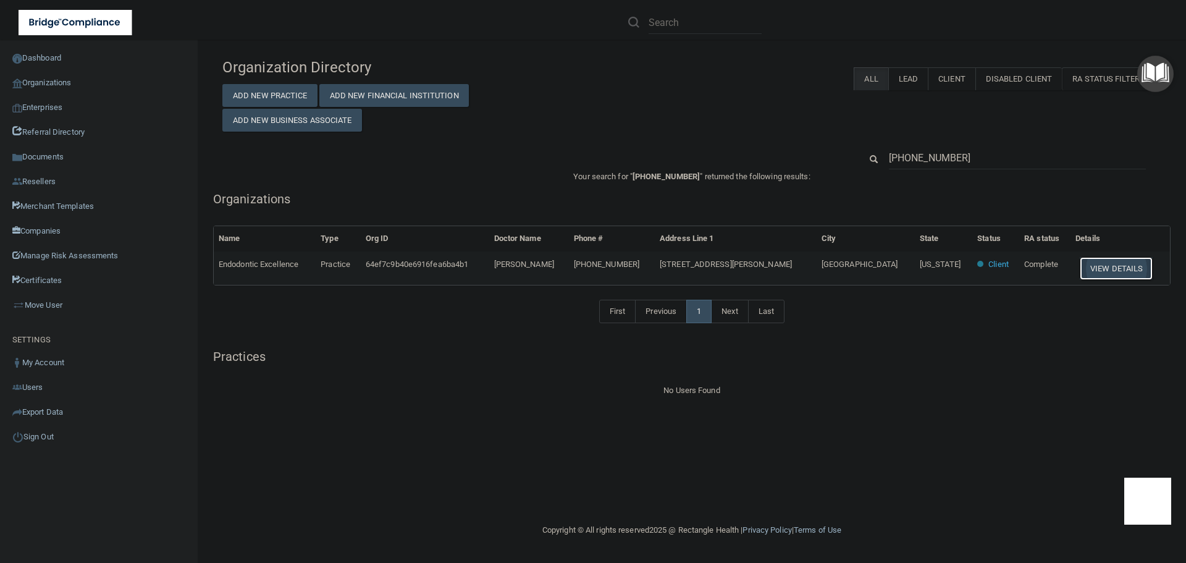
click at [1083, 267] on button "View Details" at bounding box center [1116, 268] width 73 height 23
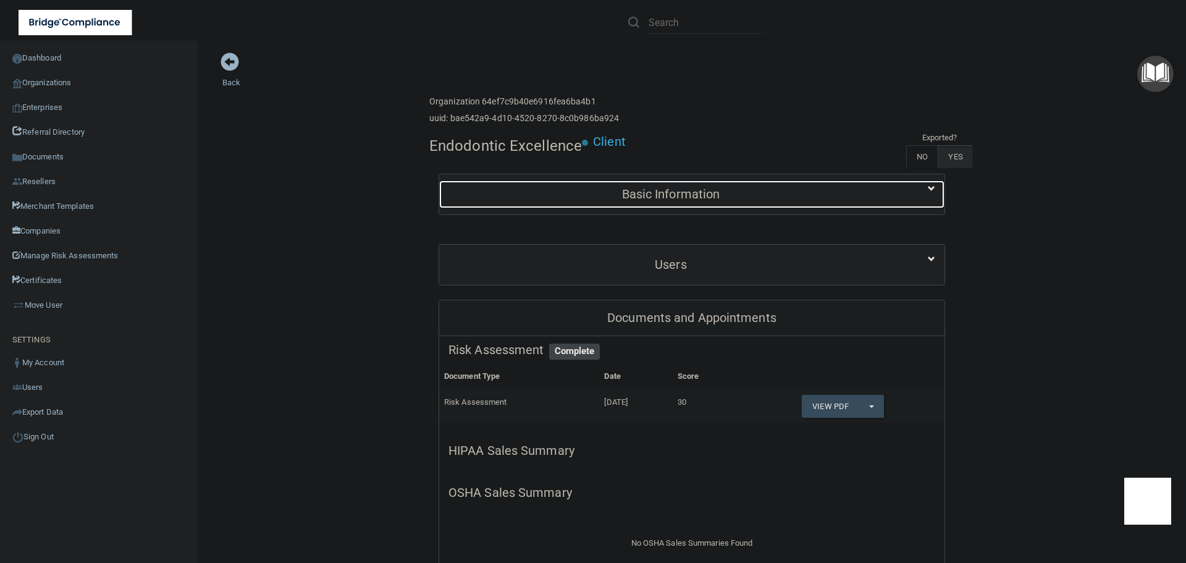
click at [665, 199] on h5 "Basic Information" at bounding box center [670, 194] width 445 height 14
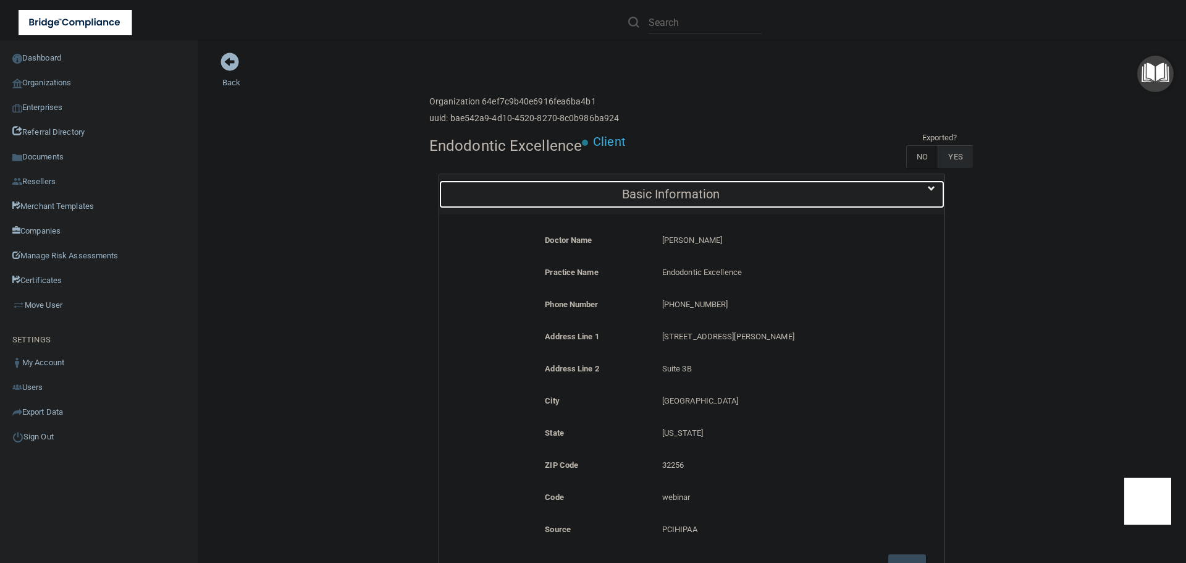
click at [665, 199] on h5 "Basic Information" at bounding box center [670, 194] width 445 height 14
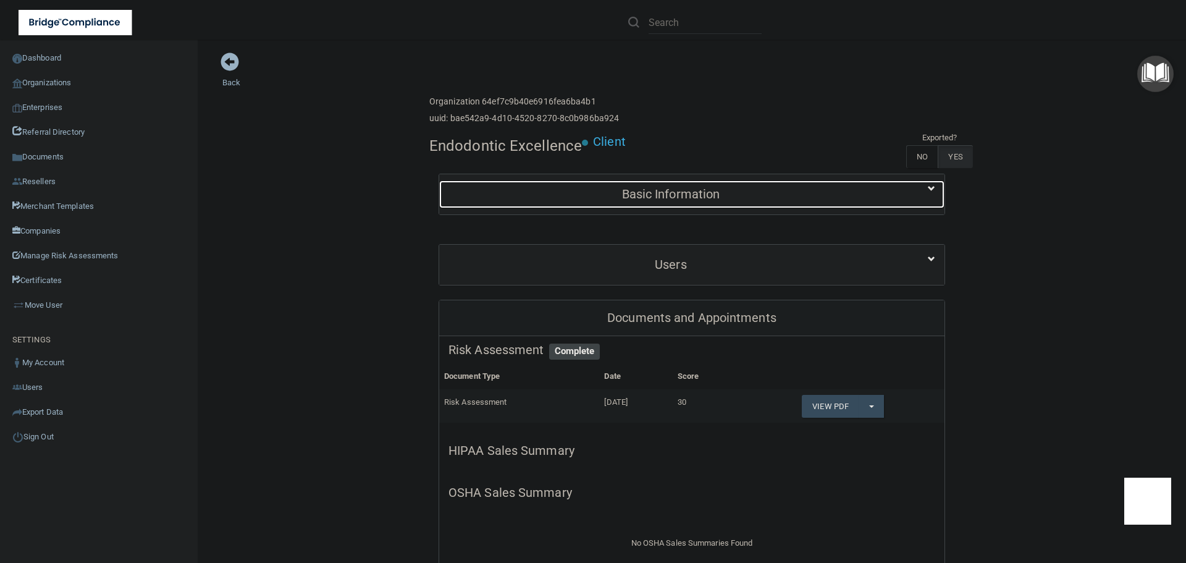
click at [582, 202] on div "Basic Information" at bounding box center [670, 194] width 463 height 28
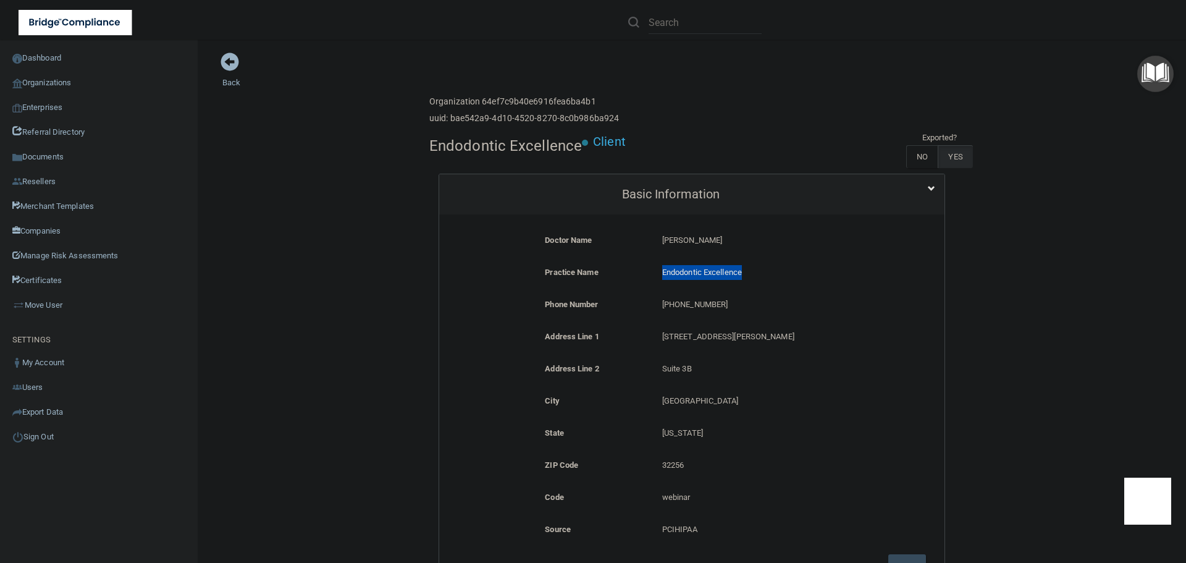
drag, startPoint x: 746, startPoint y: 271, endPoint x: 650, endPoint y: 269, distance: 95.7
click at [653, 269] on div "Endodontic Excellence Endodontic Excellence" at bounding box center [770, 276] width 234 height 23
copy p "Endodontic Excellence"
click at [57, 82] on link "Organizations" at bounding box center [99, 82] width 198 height 25
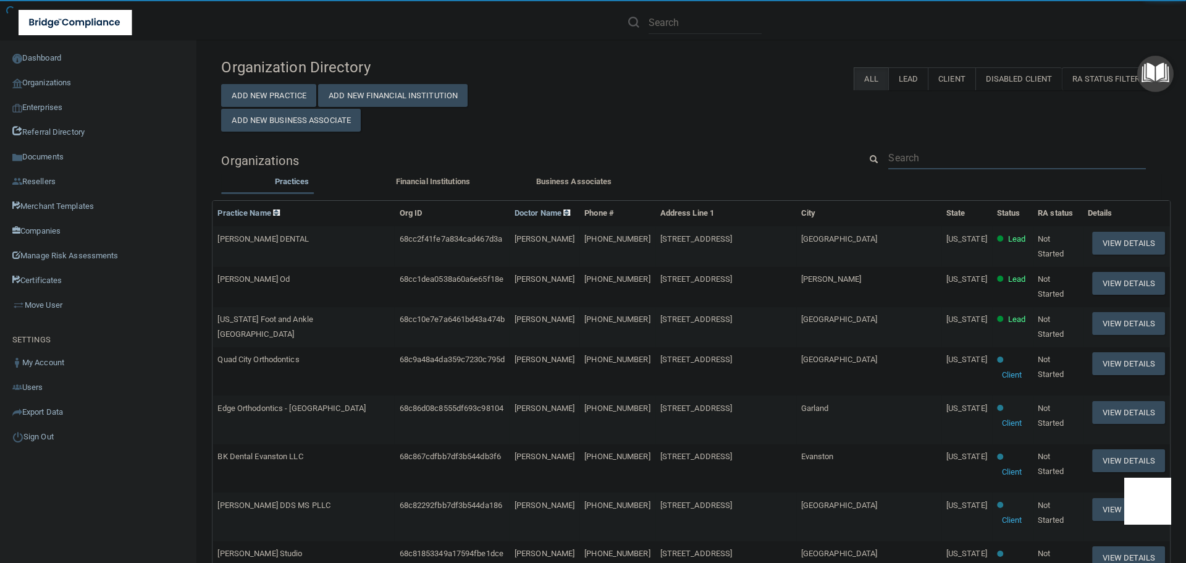
click at [905, 161] on input "text" at bounding box center [1017, 157] width 258 height 23
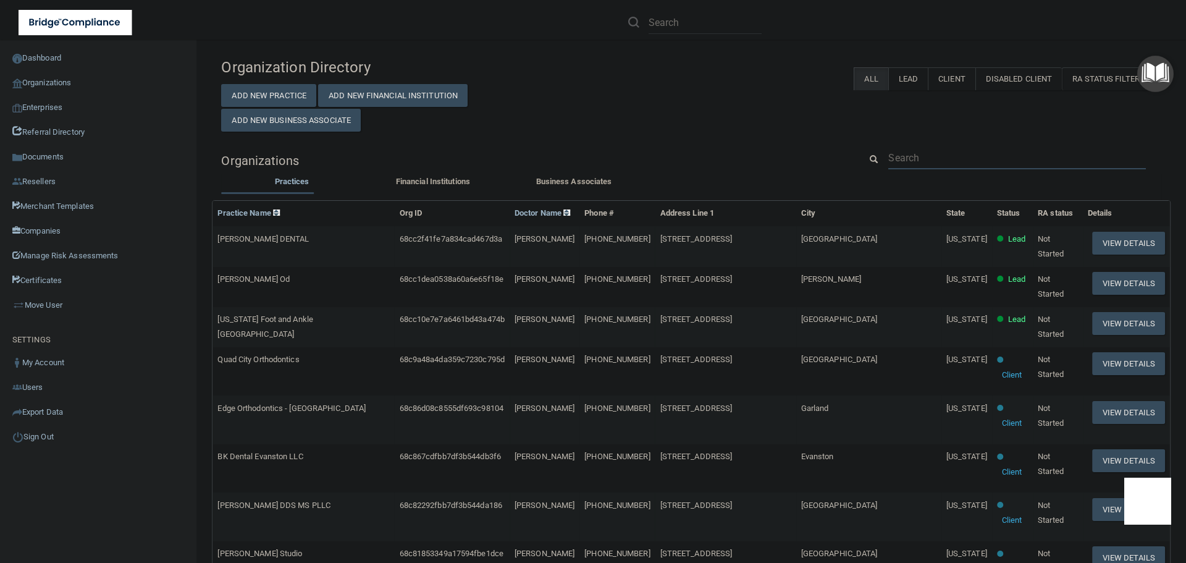
paste input "Endodontic Excellence"
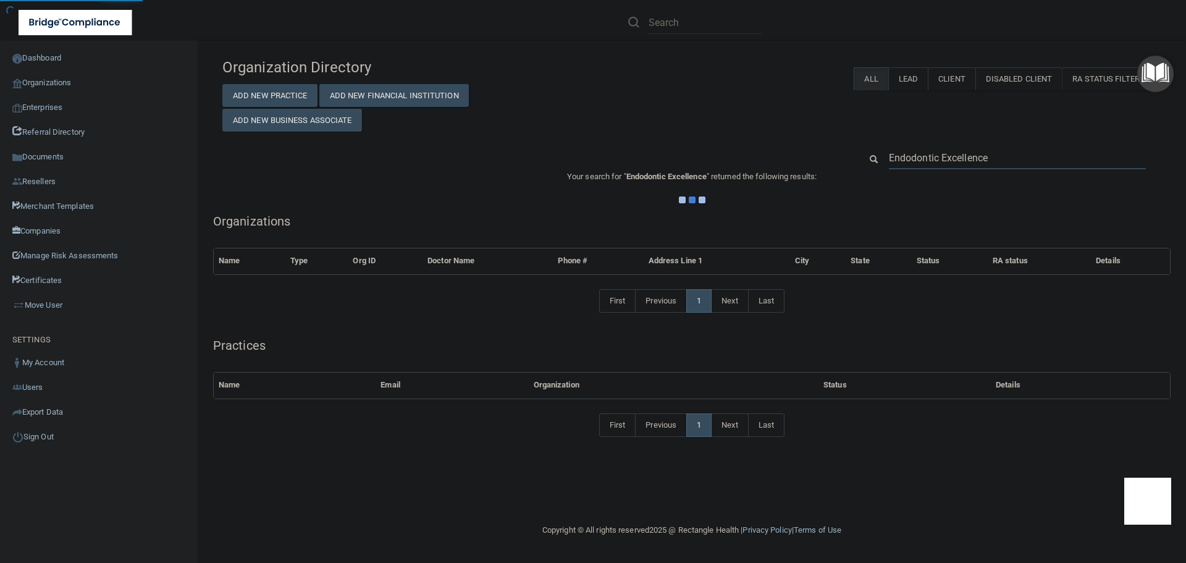
type input "Endodontic Excellence"
click at [703, 124] on div "Organization Directory Add New Practice Add New Financial Institution Add New B…" at bounding box center [691, 92] width 957 height 80
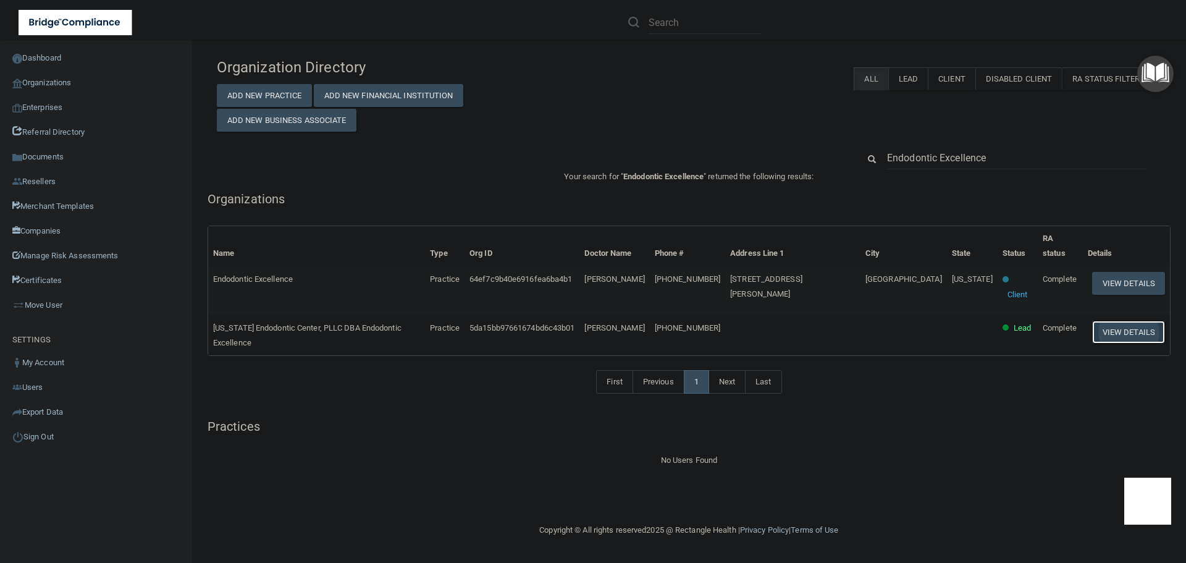
click at [1124, 321] on button "View Details" at bounding box center [1128, 332] width 73 height 23
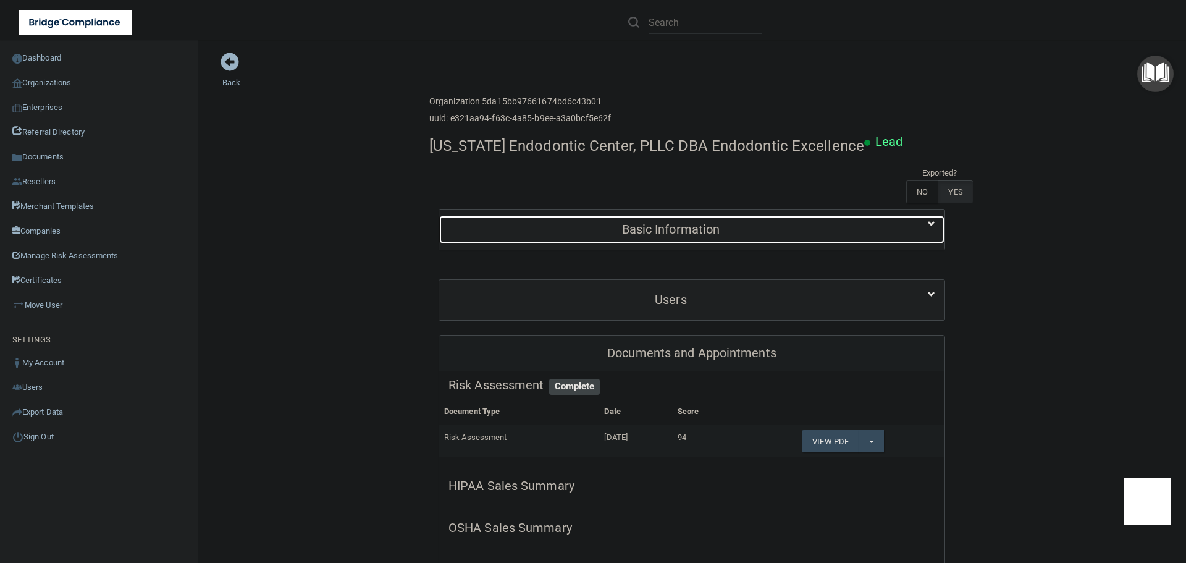
click at [672, 232] on h5 "Basic Information" at bounding box center [670, 229] width 445 height 14
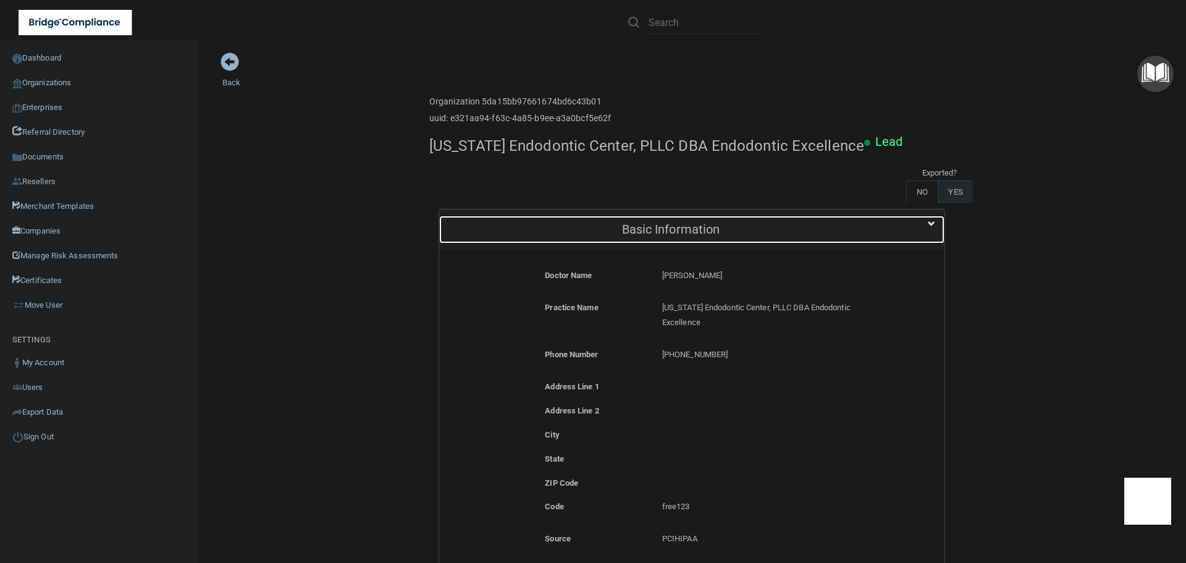
click at [672, 232] on h5 "Basic Information" at bounding box center [670, 229] width 445 height 14
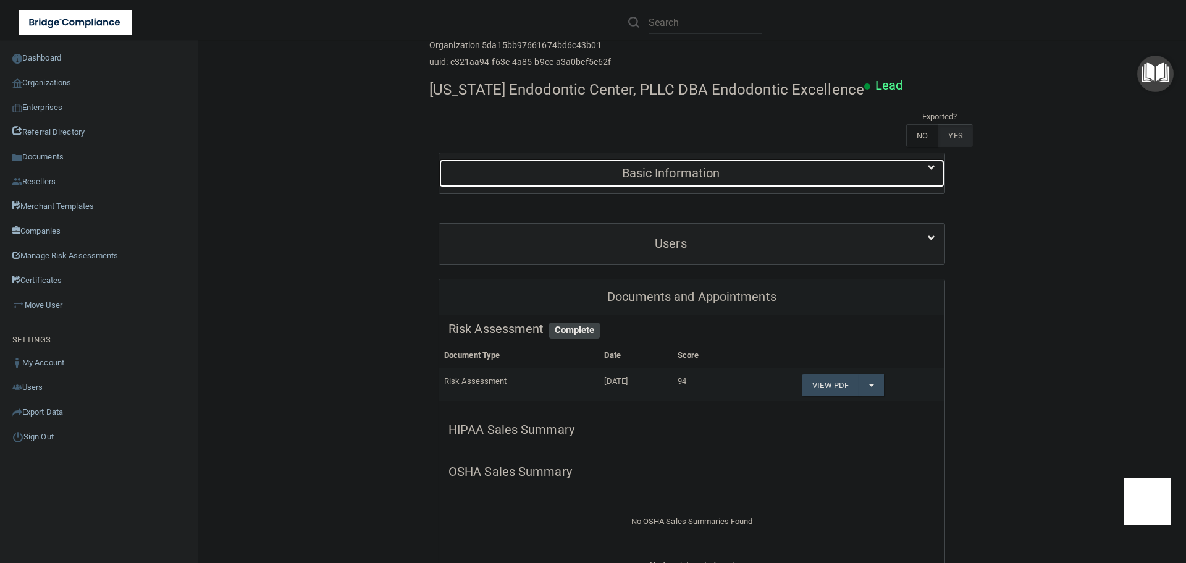
scroll to position [124, 0]
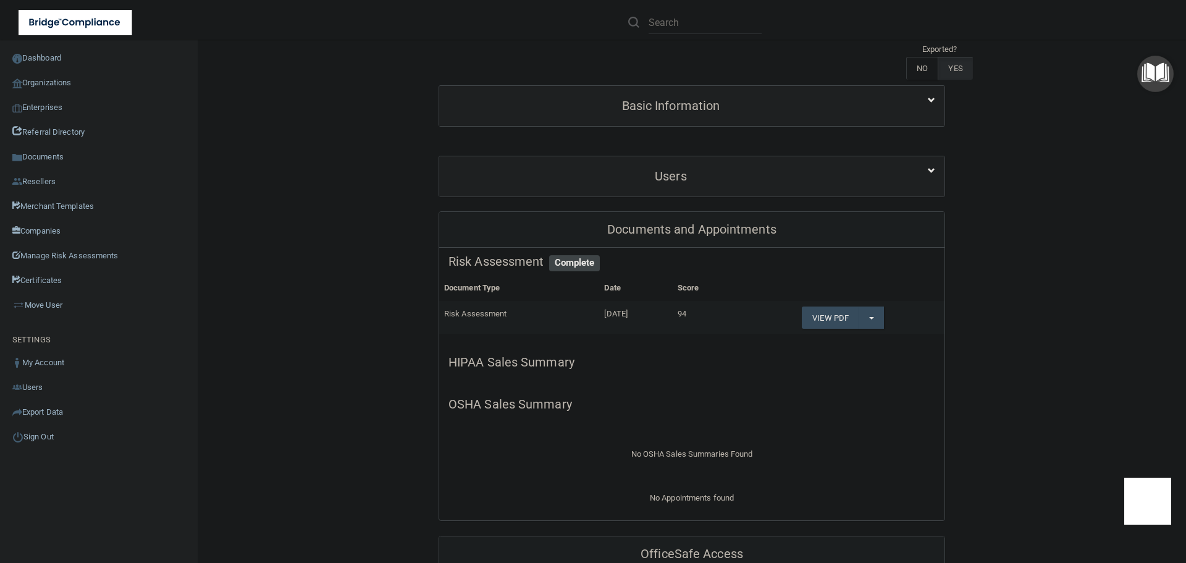
click at [233, 205] on div "Back Enterprise » Organization 5da15bb97661674bd6c43b01 uuid: e321aa94-f63c-4a8…" at bounding box center [691, 478] width 939 height 1101
click at [325, 175] on div "Back Enterprise » Organization 5da15bb97661674bd6c43b01 uuid: e321aa94-f63c-4a8…" at bounding box center [691, 478] width 939 height 1101
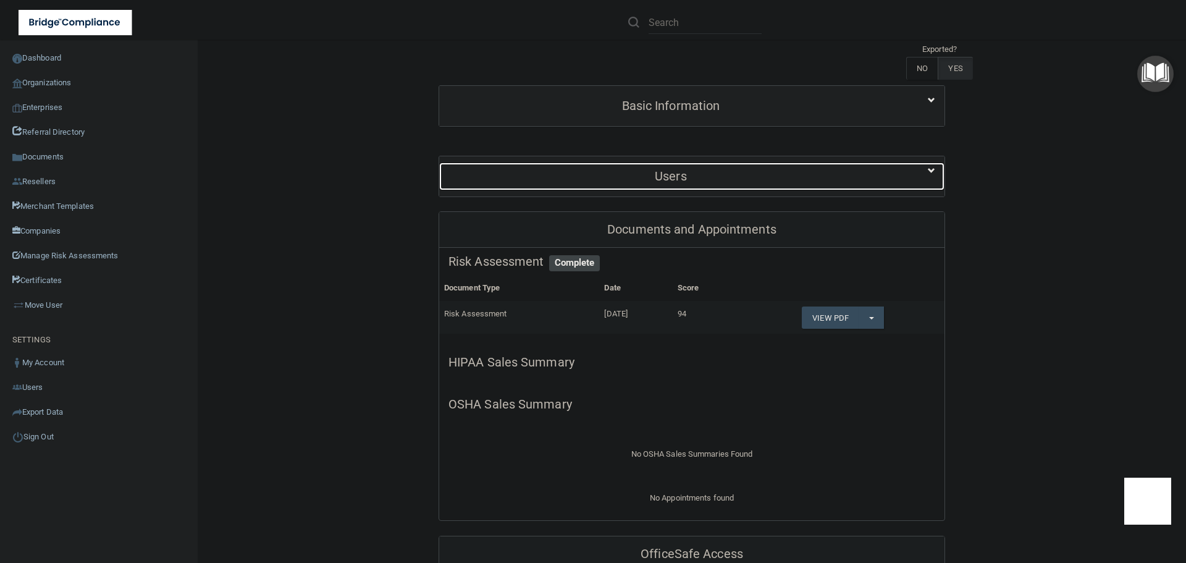
click at [549, 180] on h5 "Users" at bounding box center [670, 176] width 445 height 14
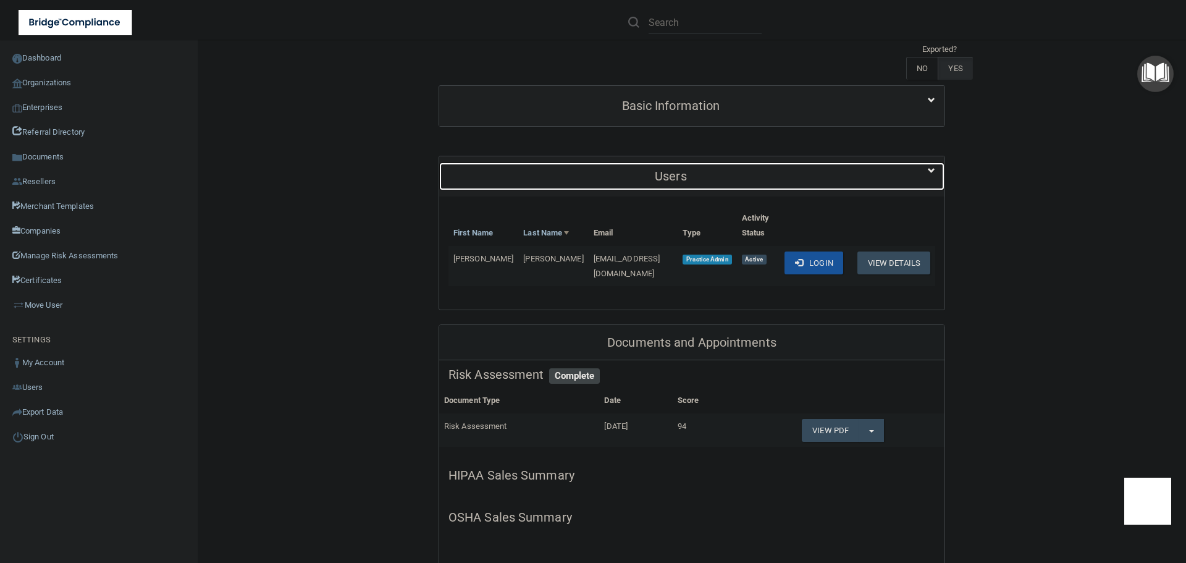
scroll to position [0, 0]
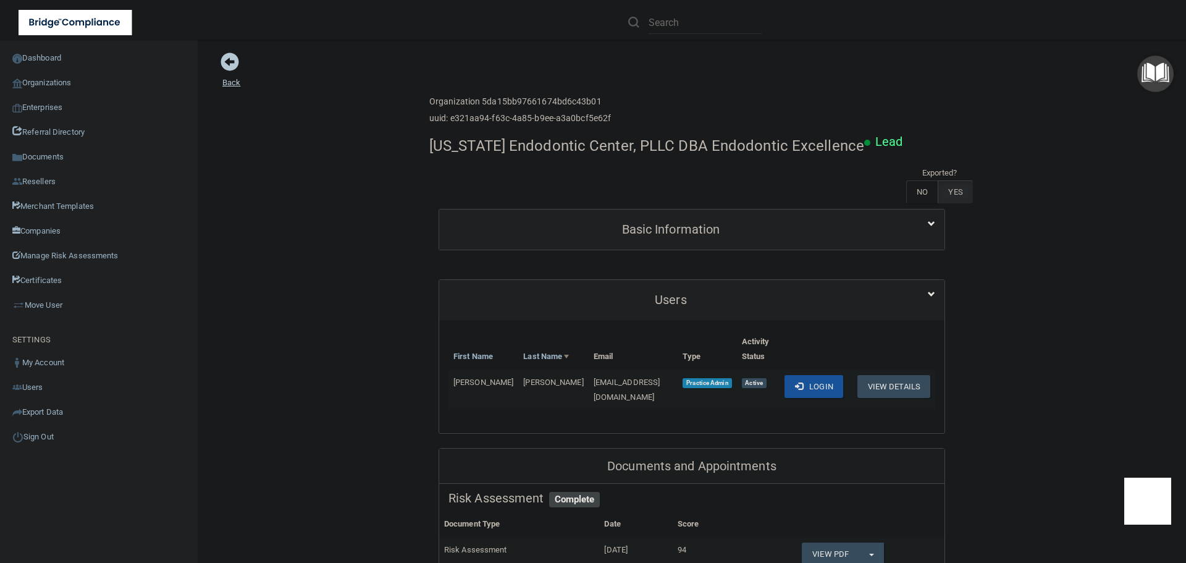
click at [227, 67] on span at bounding box center [229, 61] width 19 height 19
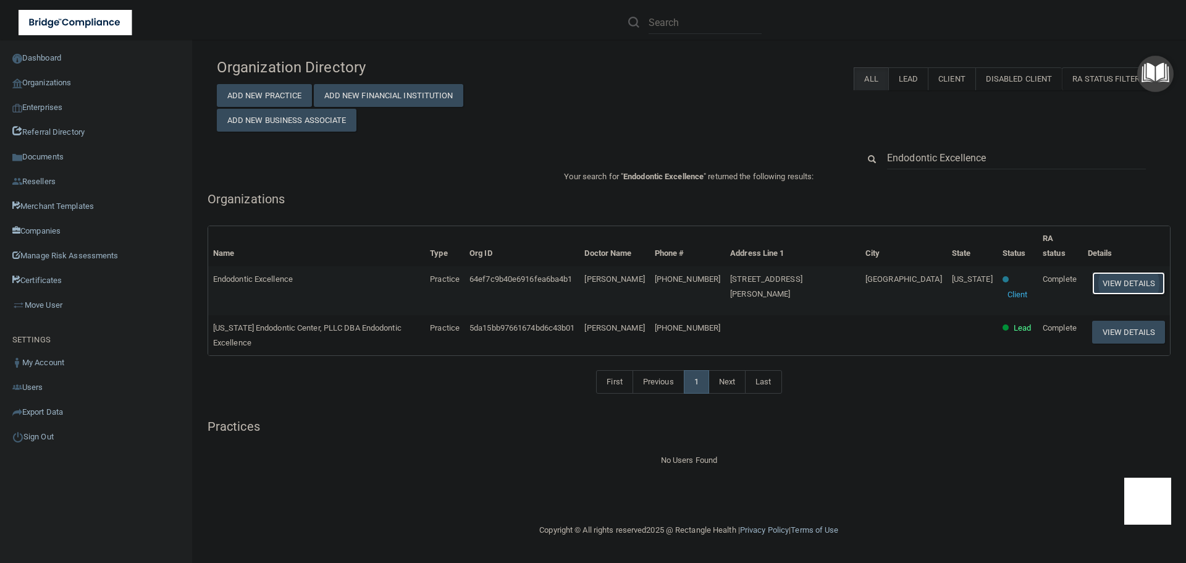
click at [1118, 272] on button "View Details" at bounding box center [1128, 283] width 73 height 23
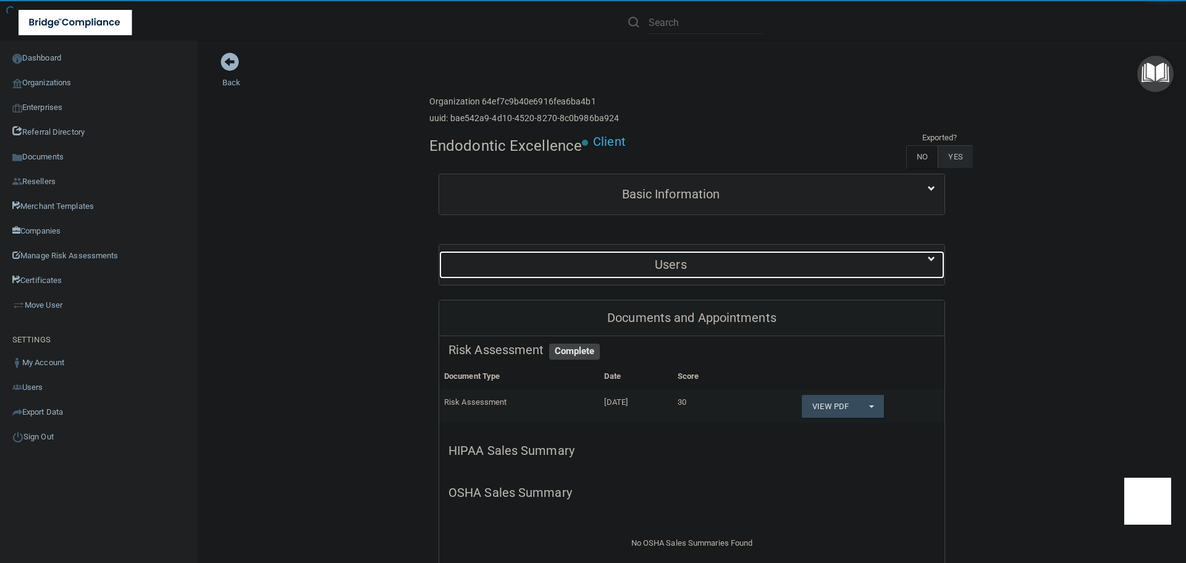
click at [745, 269] on h5 "Users" at bounding box center [670, 265] width 445 height 14
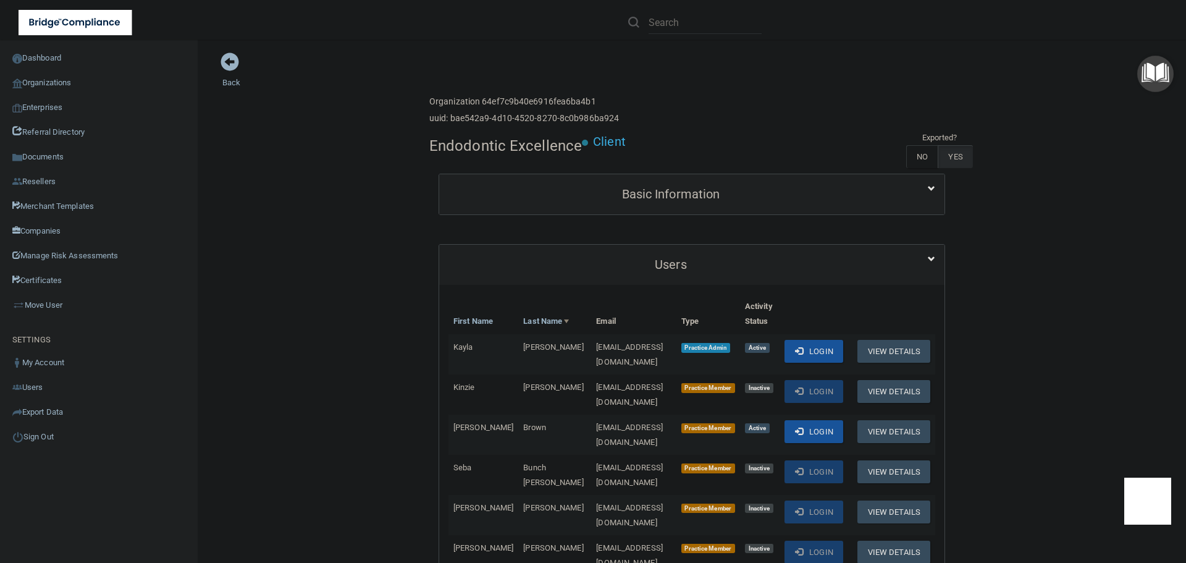
click at [617, 344] on span "morleymariekayla@gmail.com" at bounding box center [629, 354] width 67 height 24
copy td "morleymariekayla@gmail.com"
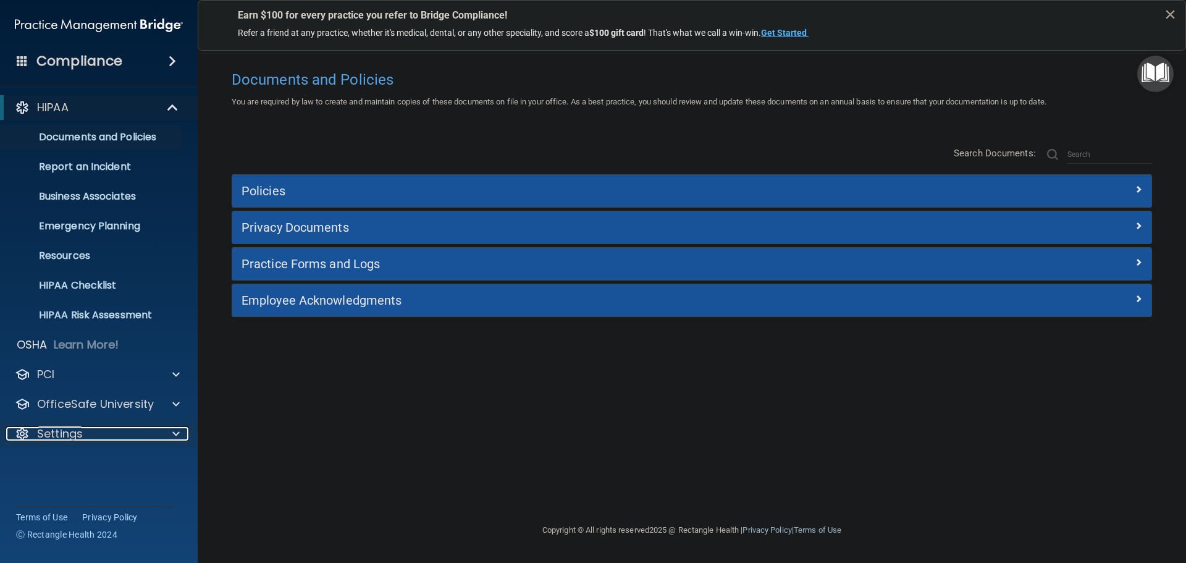
click at [169, 432] on div at bounding box center [173, 433] width 31 height 15
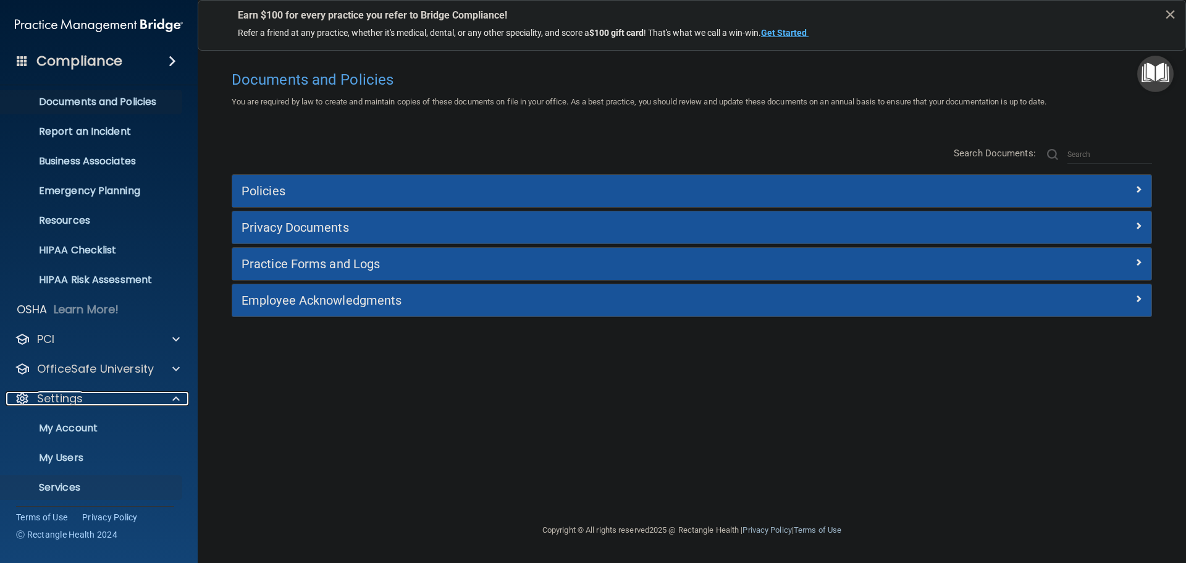
scroll to position [69, 0]
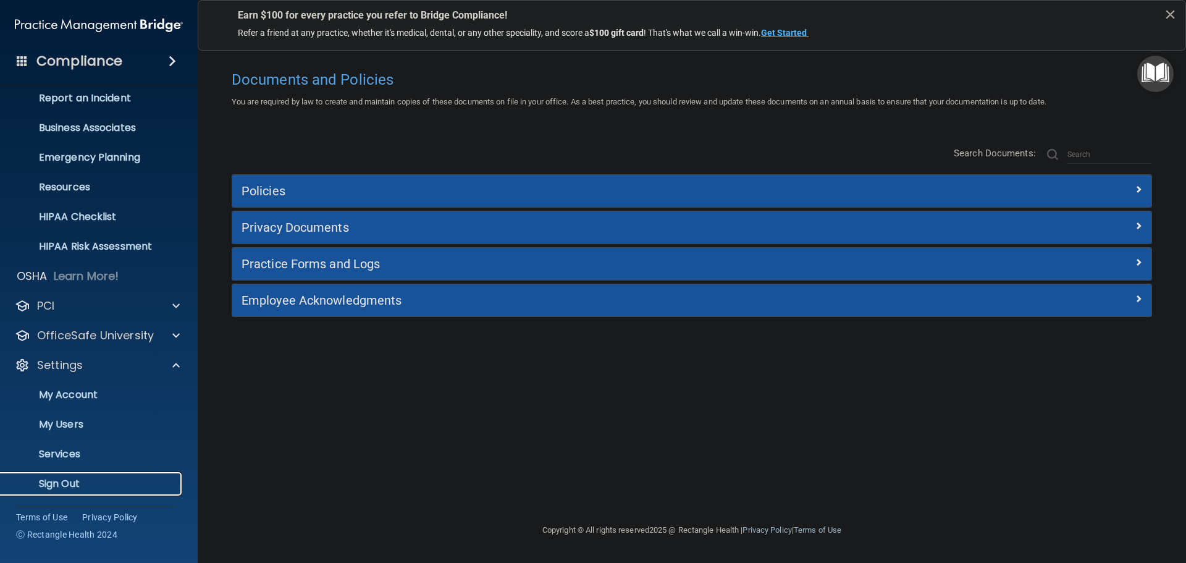
click at [73, 477] on p "Sign Out" at bounding box center [92, 483] width 169 height 12
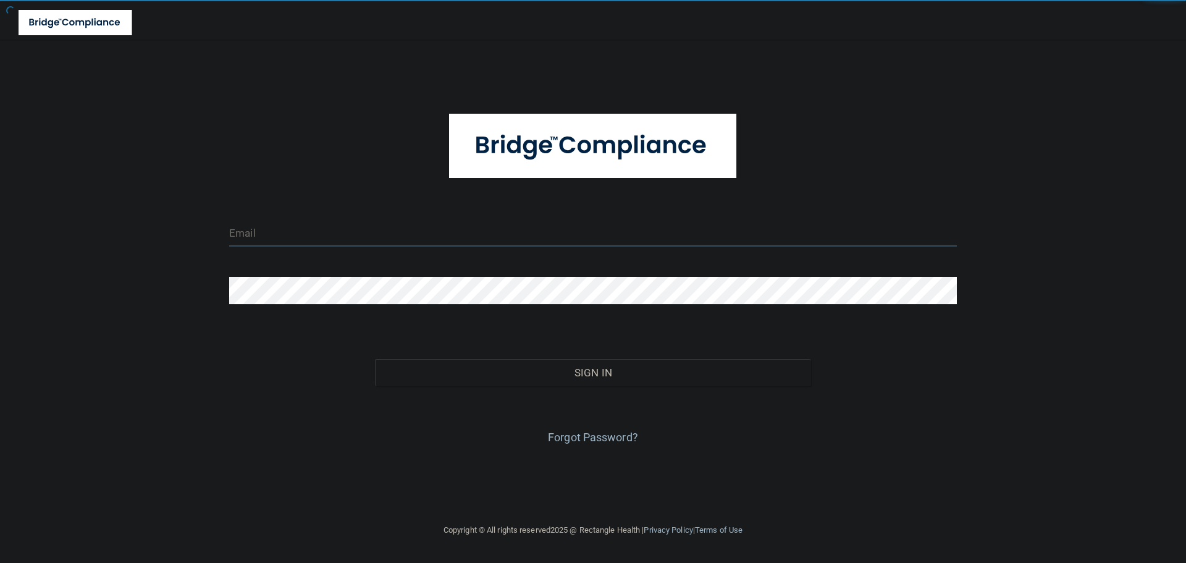
type input "[EMAIL_ADDRESS][DOMAIN_NAME]"
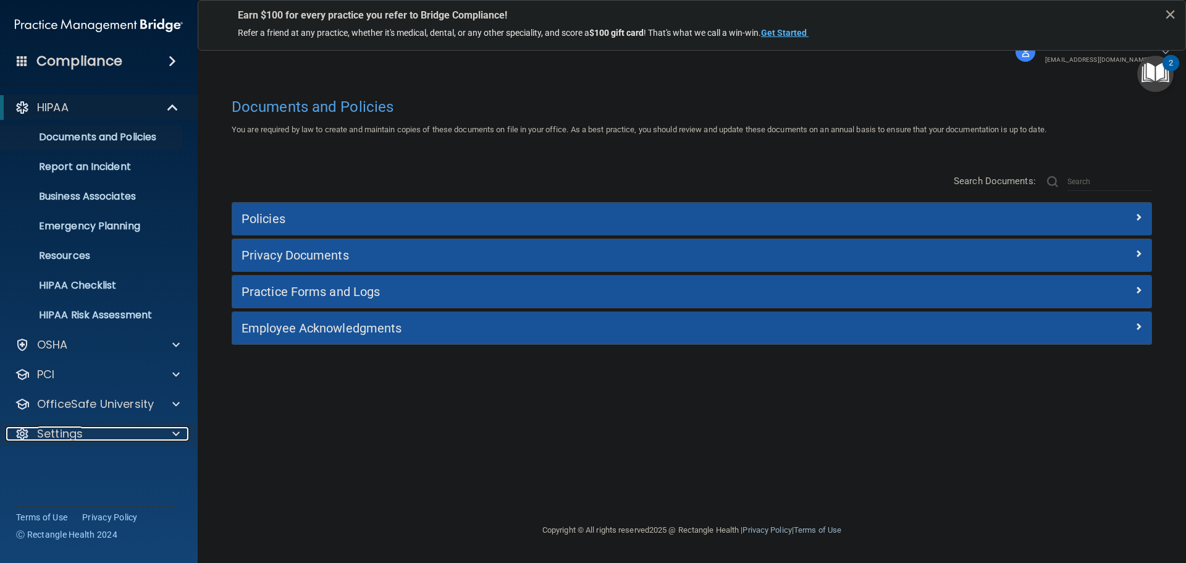
click at [163, 435] on div at bounding box center [173, 433] width 31 height 15
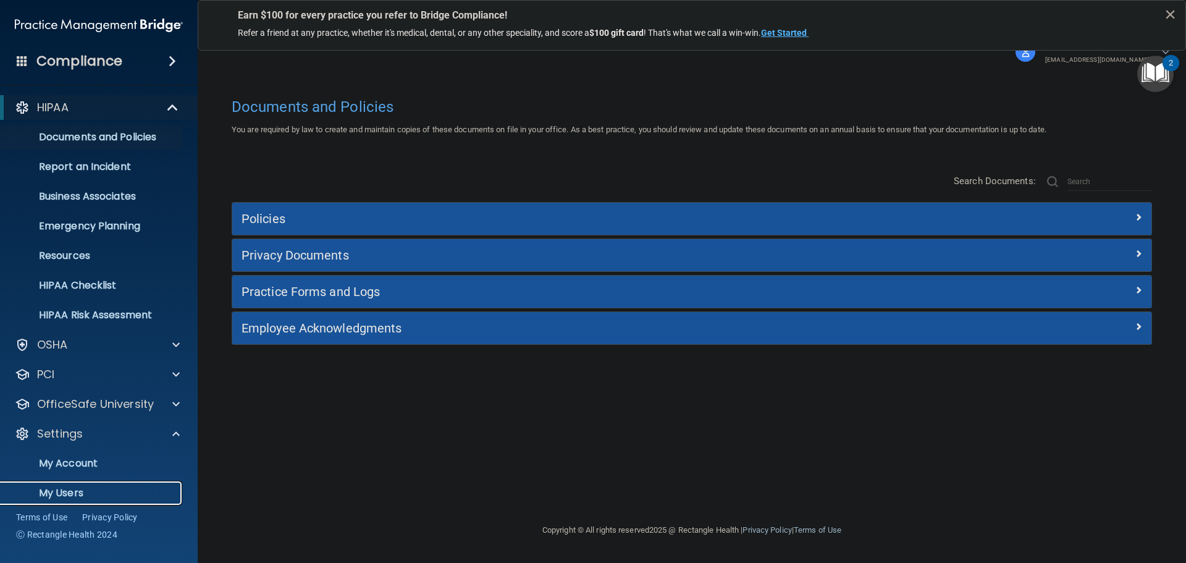
click at [59, 484] on link "My Users" at bounding box center [85, 493] width 195 height 25
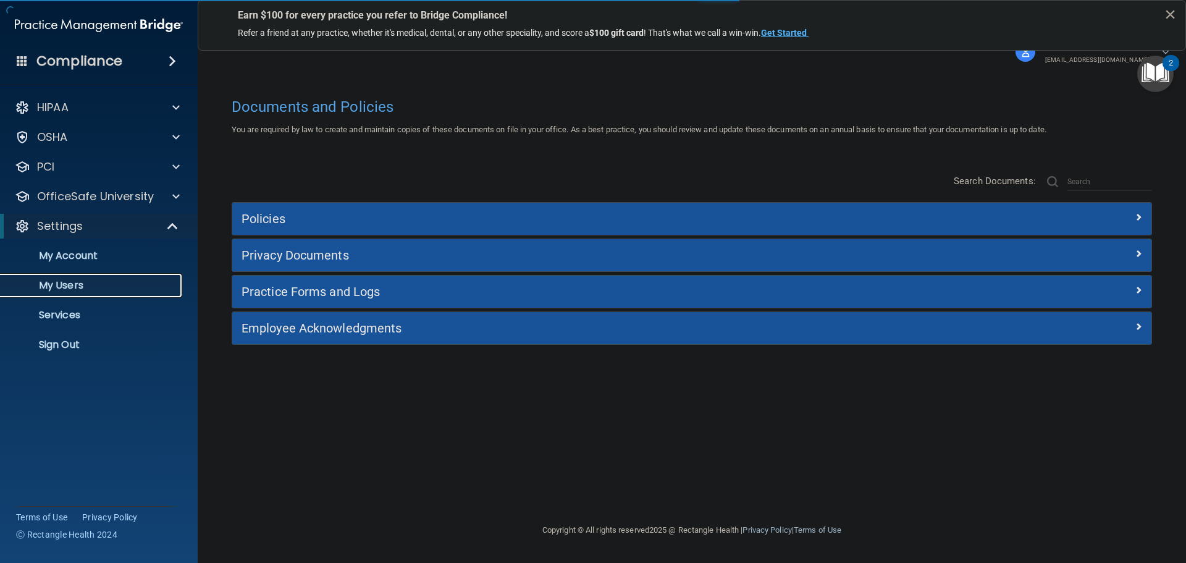
select select "20"
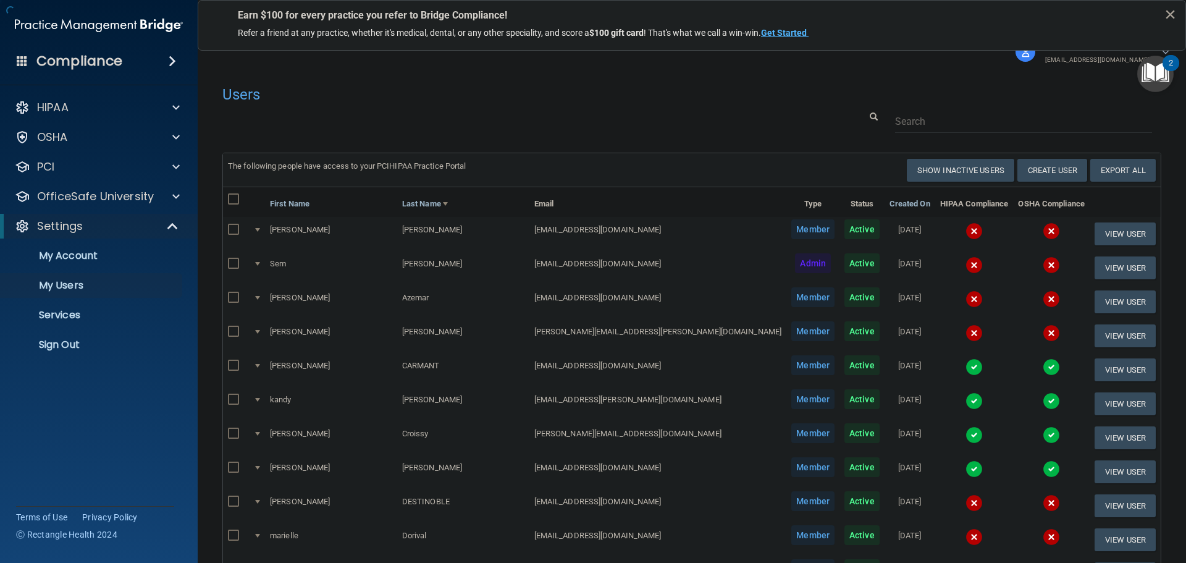
click at [909, 109] on div "Users" at bounding box center [691, 94] width 957 height 30
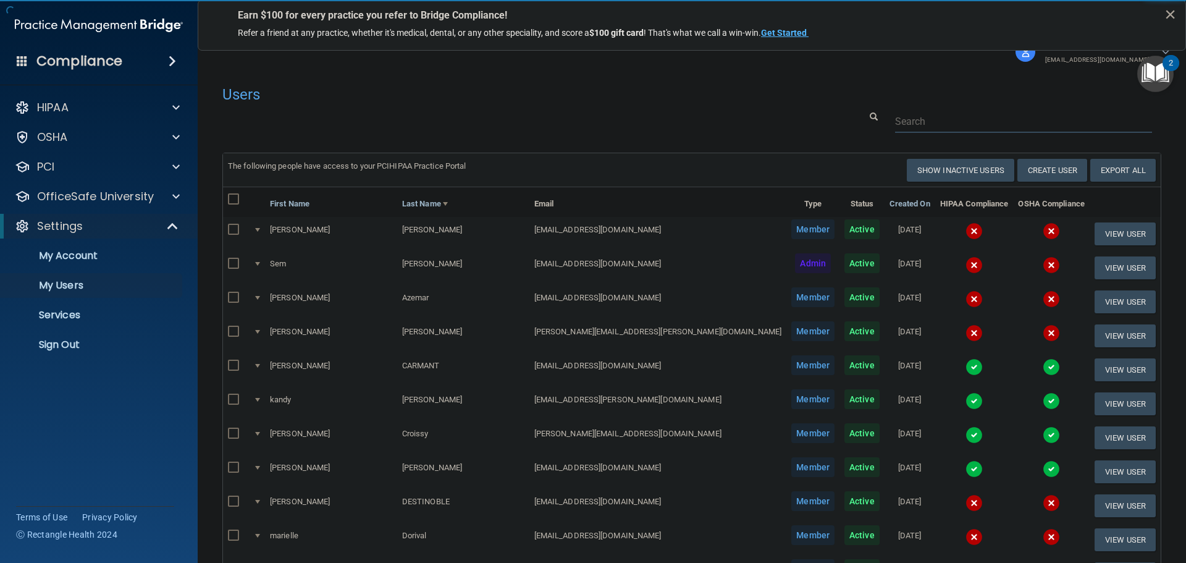
click at [913, 124] on input "text" at bounding box center [1023, 121] width 257 height 23
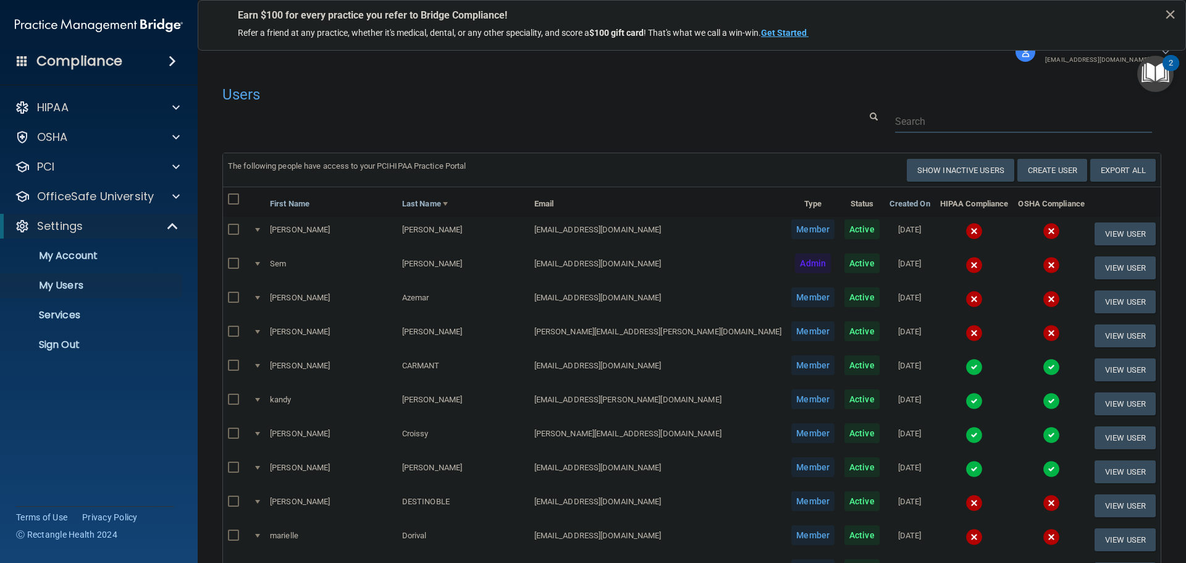
paste input "[EMAIL_ADDRESS][DOMAIN_NAME]"
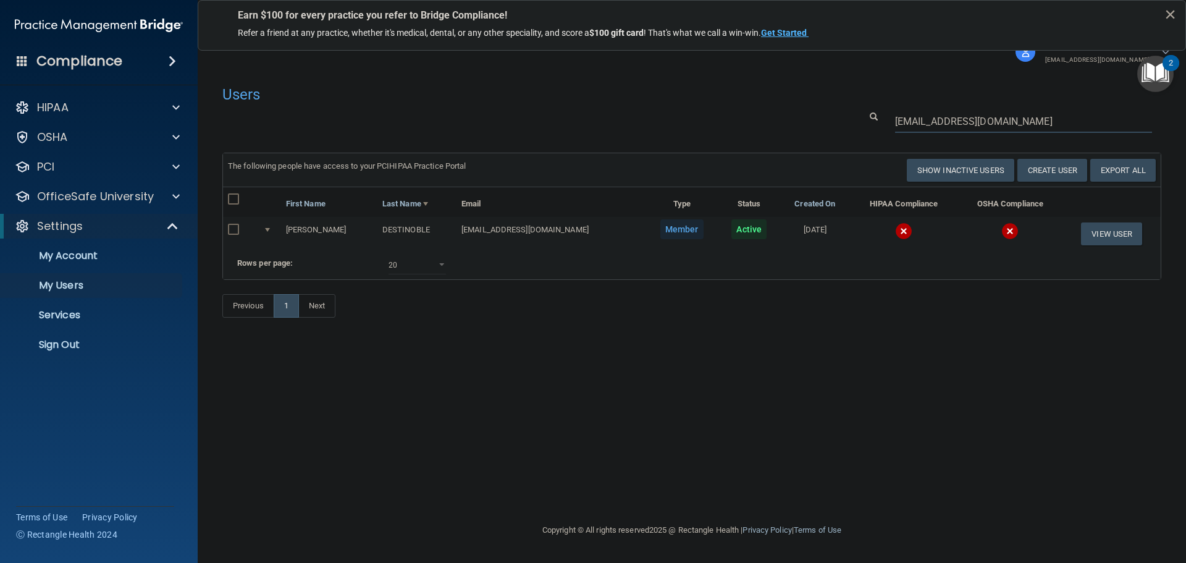
type input "[EMAIL_ADDRESS][DOMAIN_NAME]"
click at [909, 225] on img at bounding box center [903, 230] width 17 height 17
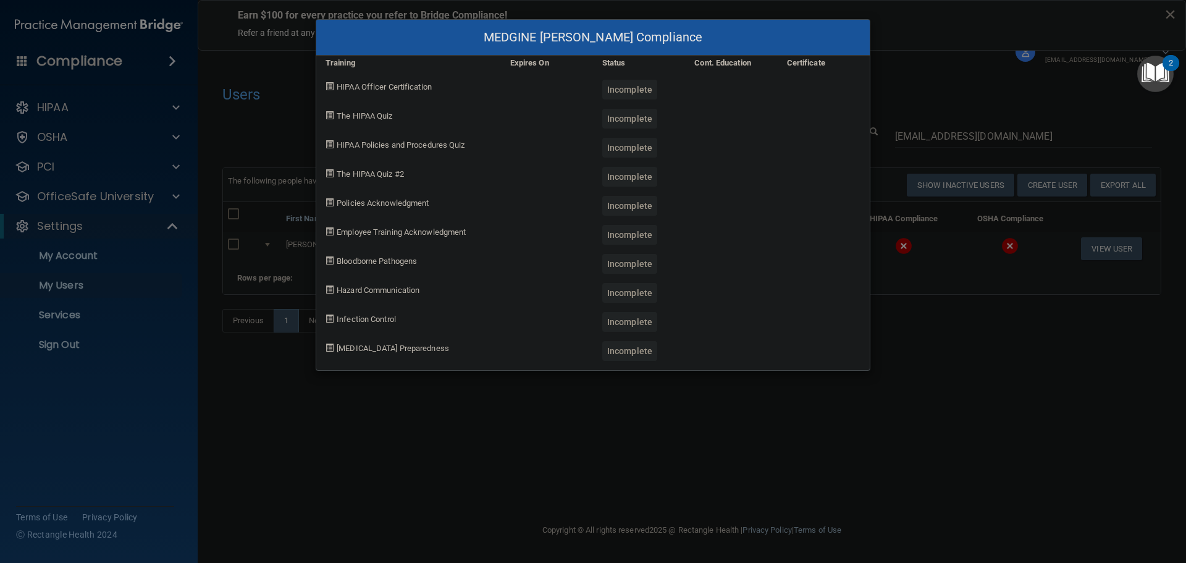
click at [948, 375] on div "MEDGINE [PERSON_NAME] Compliance Training Expires On Status Cont. Education Cer…" at bounding box center [593, 281] width 1186 height 563
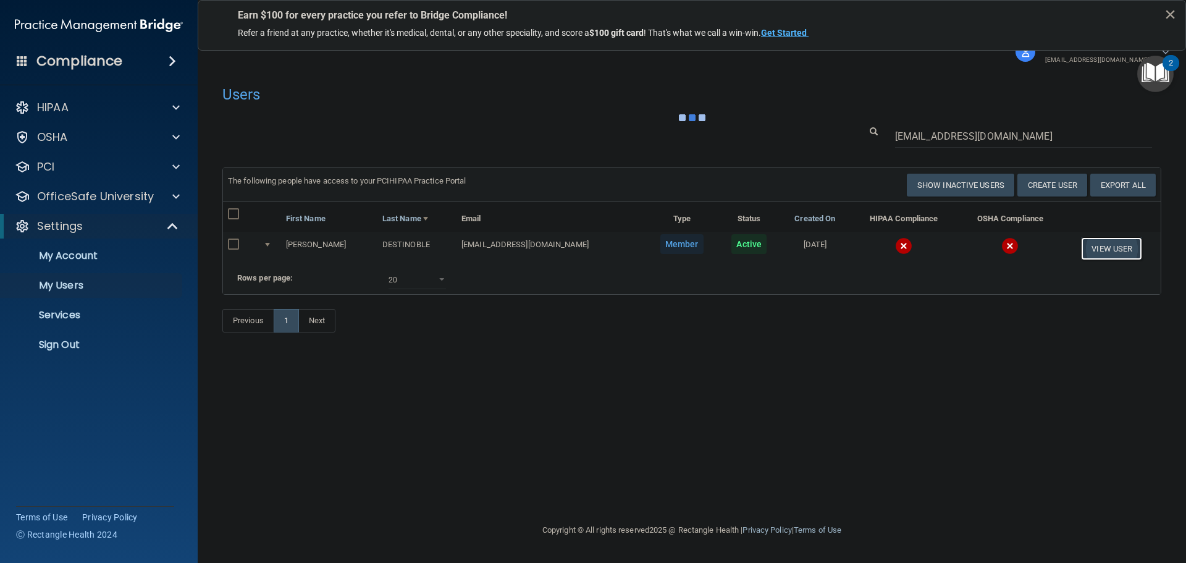
click at [1104, 247] on button "View User" at bounding box center [1111, 248] width 61 height 23
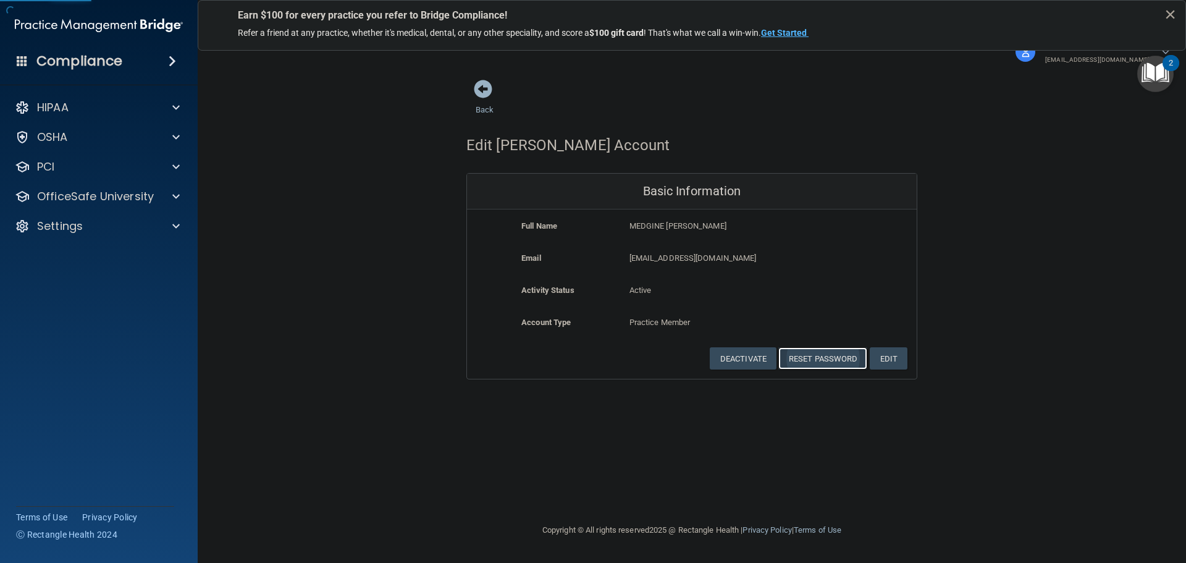
click at [806, 361] on button "Reset Password" at bounding box center [822, 358] width 89 height 23
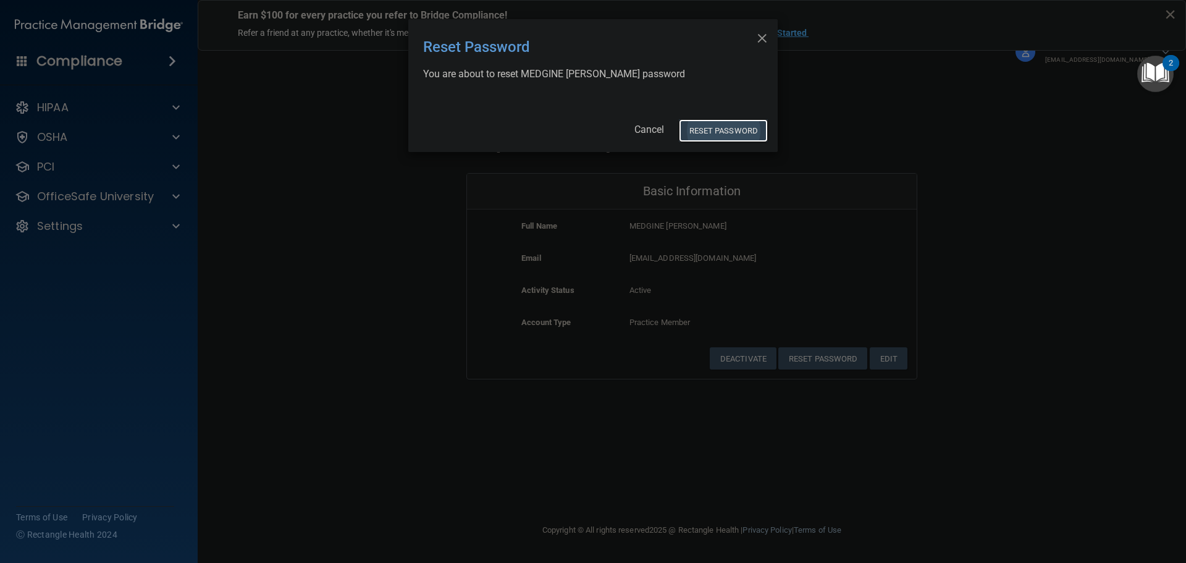
click at [694, 129] on button "Reset Password" at bounding box center [723, 130] width 89 height 23
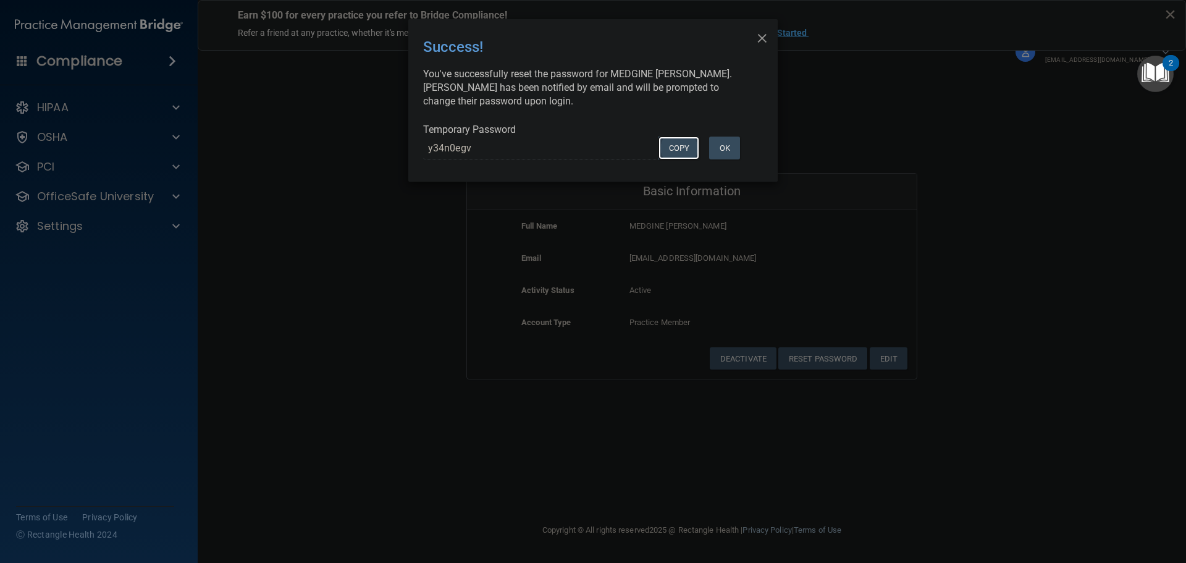
click at [684, 145] on button "COPY" at bounding box center [678, 147] width 41 height 23
click at [710, 153] on button "OK" at bounding box center [724, 147] width 31 height 23
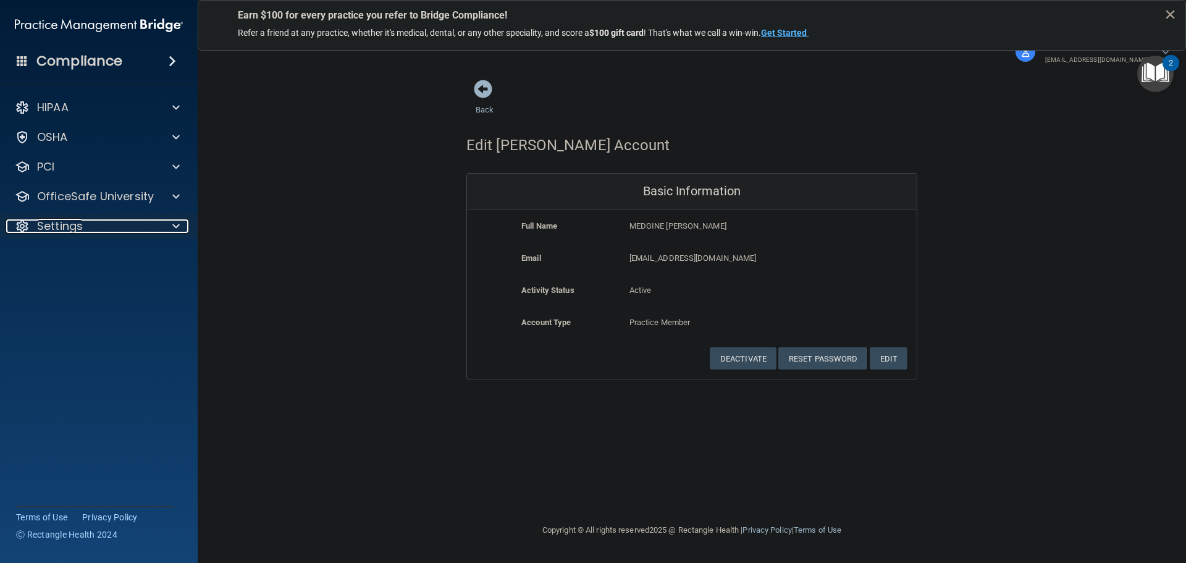
click at [169, 227] on div at bounding box center [173, 226] width 31 height 15
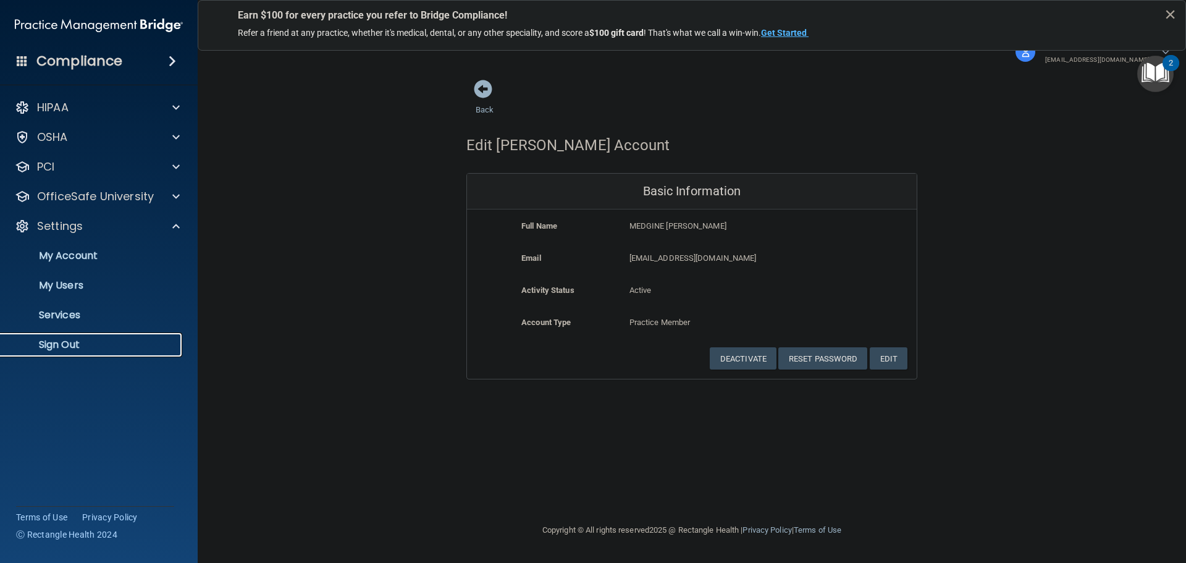
click at [62, 338] on p "Sign Out" at bounding box center [92, 344] width 169 height 12
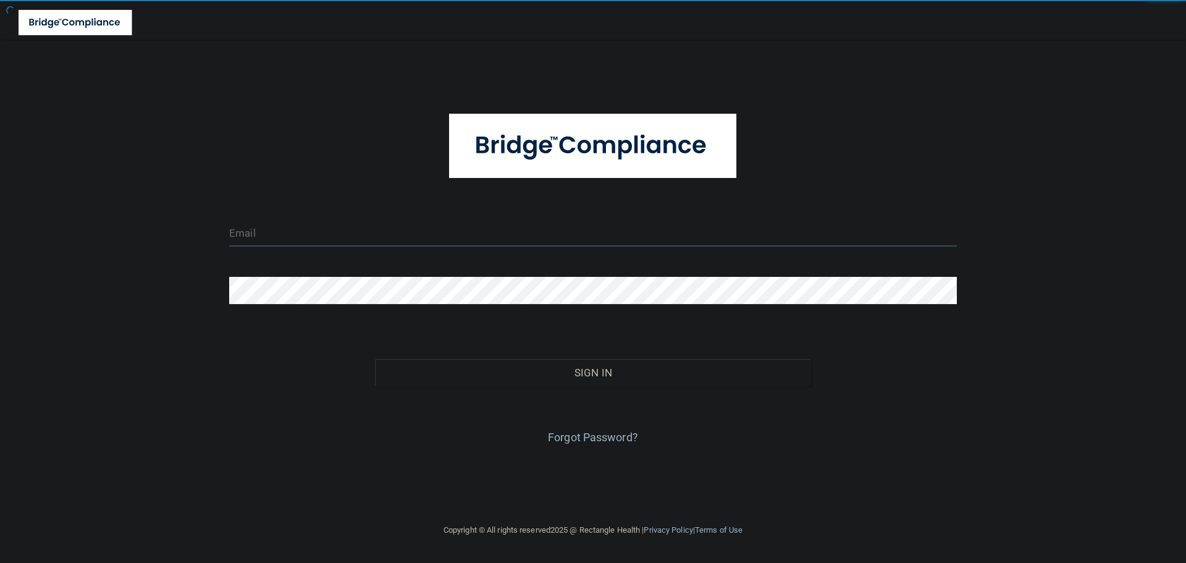
type input "[EMAIL_ADDRESS][DOMAIN_NAME]"
